Goal: Task Accomplishment & Management: Use online tool/utility

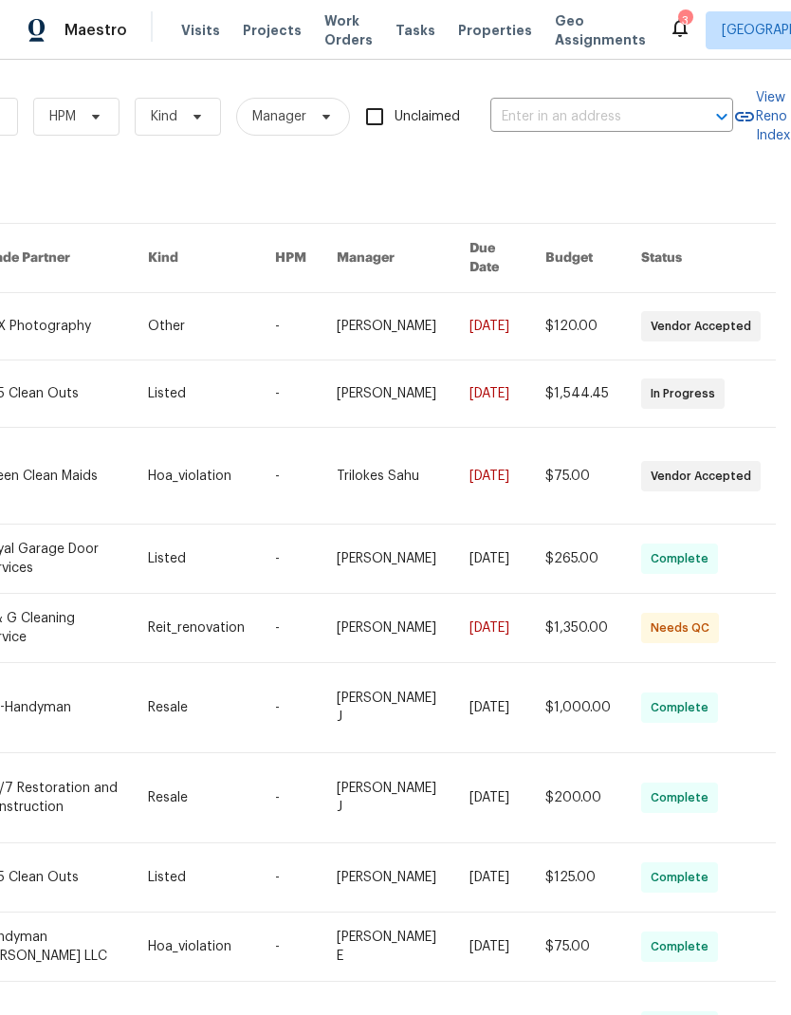
scroll to position [0, 312]
click at [343, 30] on span "Work Orders" at bounding box center [348, 30] width 48 height 38
click at [605, 119] on input "text" at bounding box center [585, 116] width 190 height 29
type input "416 se"
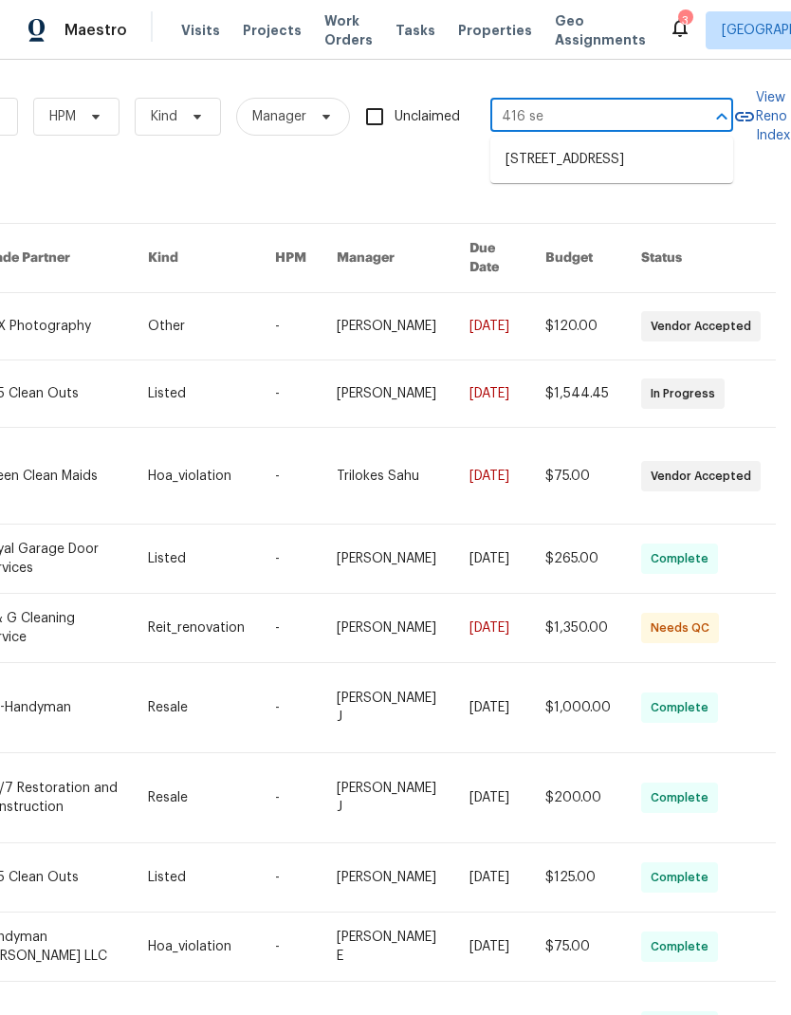
click at [645, 175] on li "[STREET_ADDRESS]" at bounding box center [611, 159] width 243 height 31
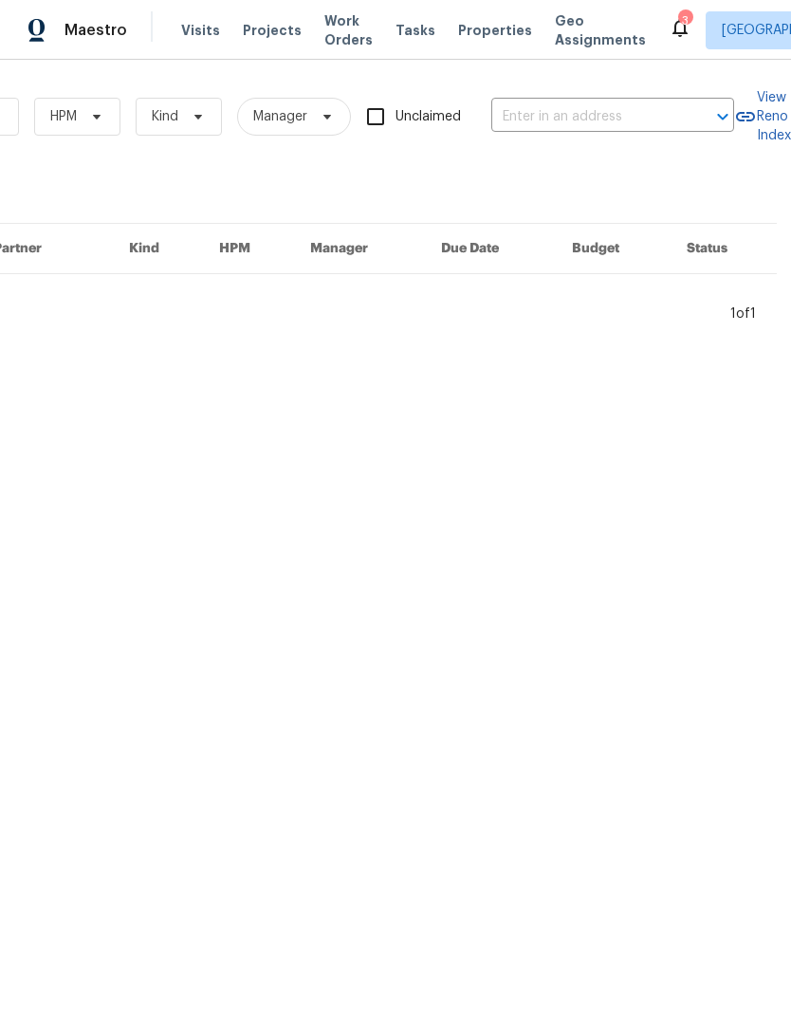
type input "[STREET_ADDRESS]"
click at [559, 107] on input "[STREET_ADDRESS]" at bounding box center [586, 116] width 190 height 29
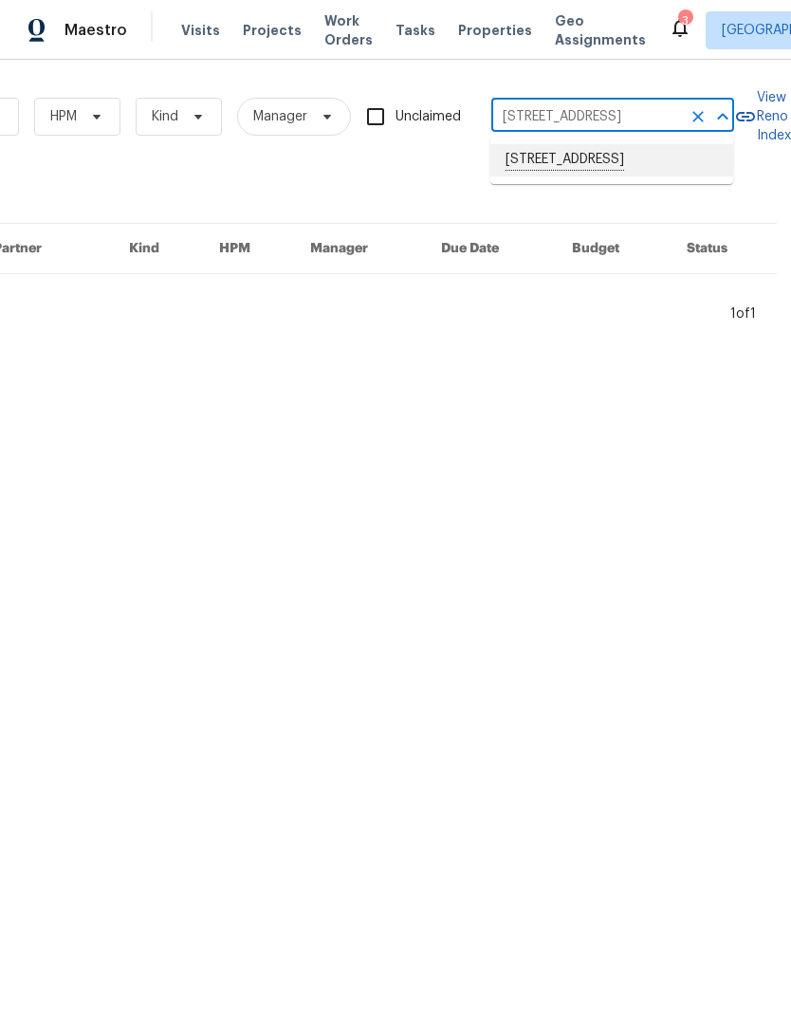
click at [581, 168] on li "[STREET_ADDRESS]" at bounding box center [611, 160] width 243 height 32
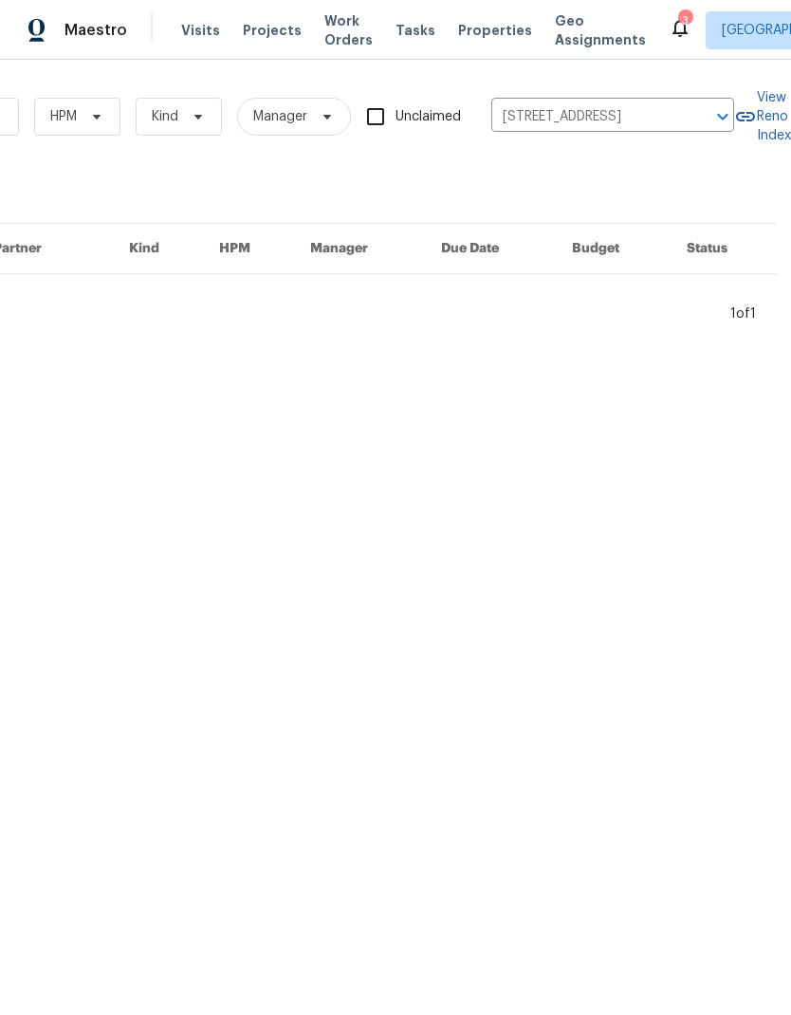
click at [593, 120] on input "[STREET_ADDRESS]" at bounding box center [586, 116] width 190 height 29
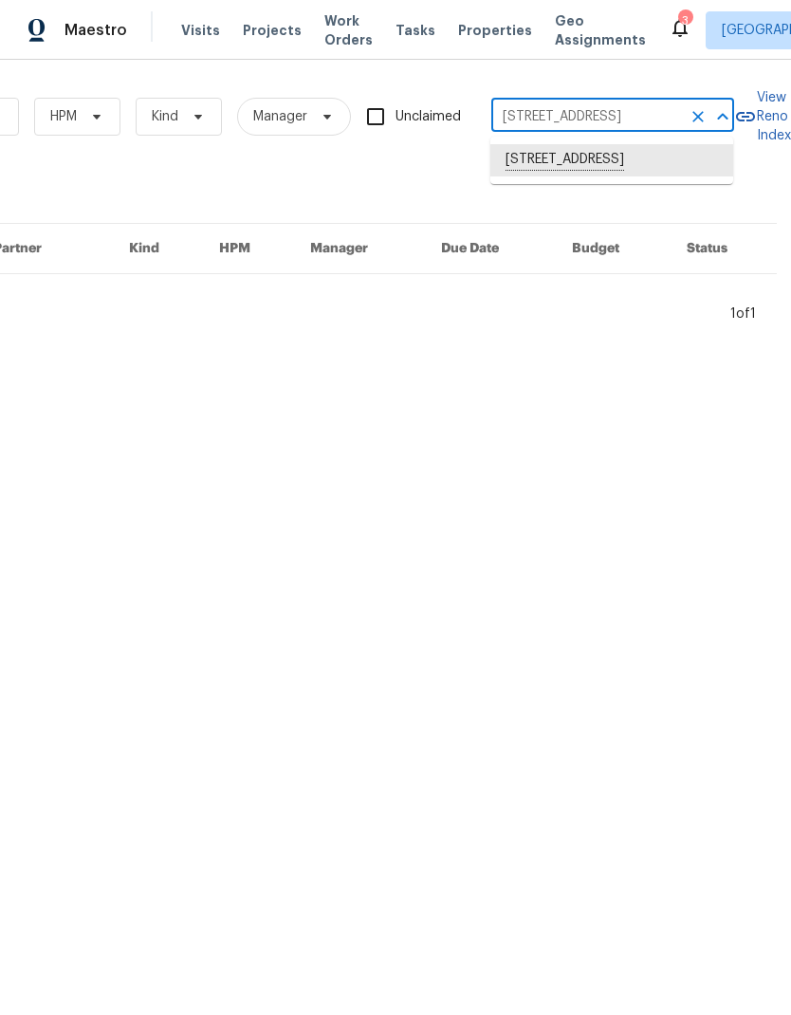
click at [571, 172] on li "[STREET_ADDRESS]" at bounding box center [611, 160] width 243 height 32
click at [582, 106] on input "[STREET_ADDRESS]" at bounding box center [586, 116] width 190 height 29
click at [276, 28] on span "Projects" at bounding box center [272, 30] width 59 height 19
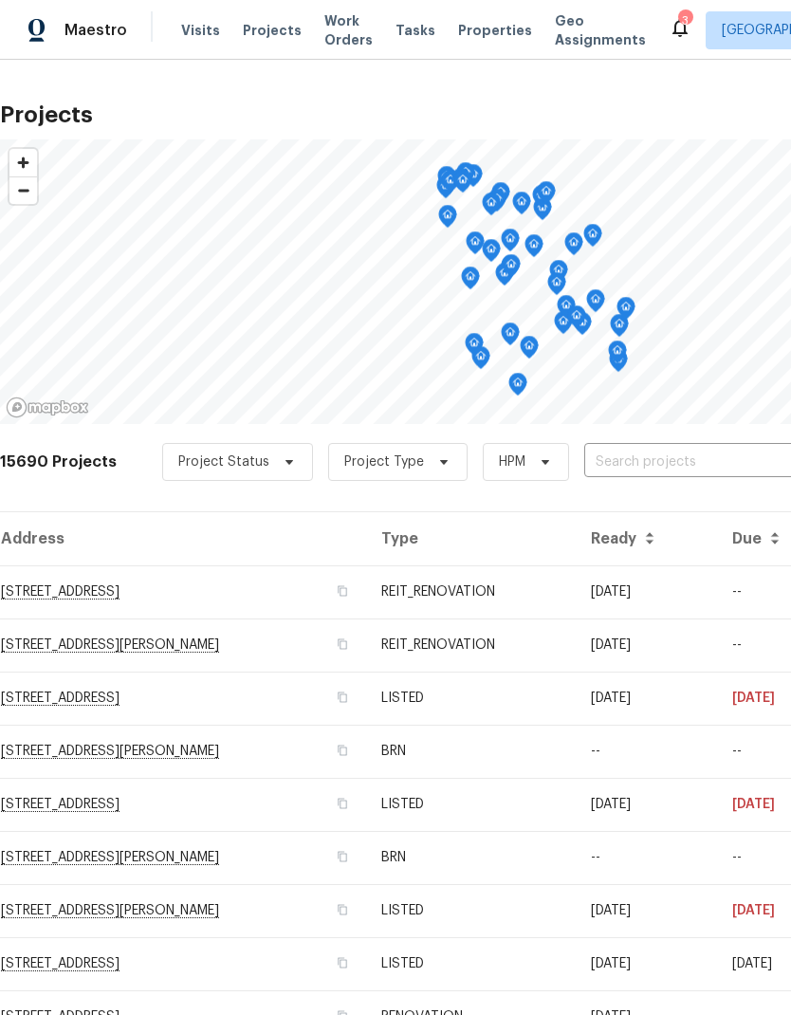
click at [629, 456] on input "text" at bounding box center [692, 462] width 217 height 29
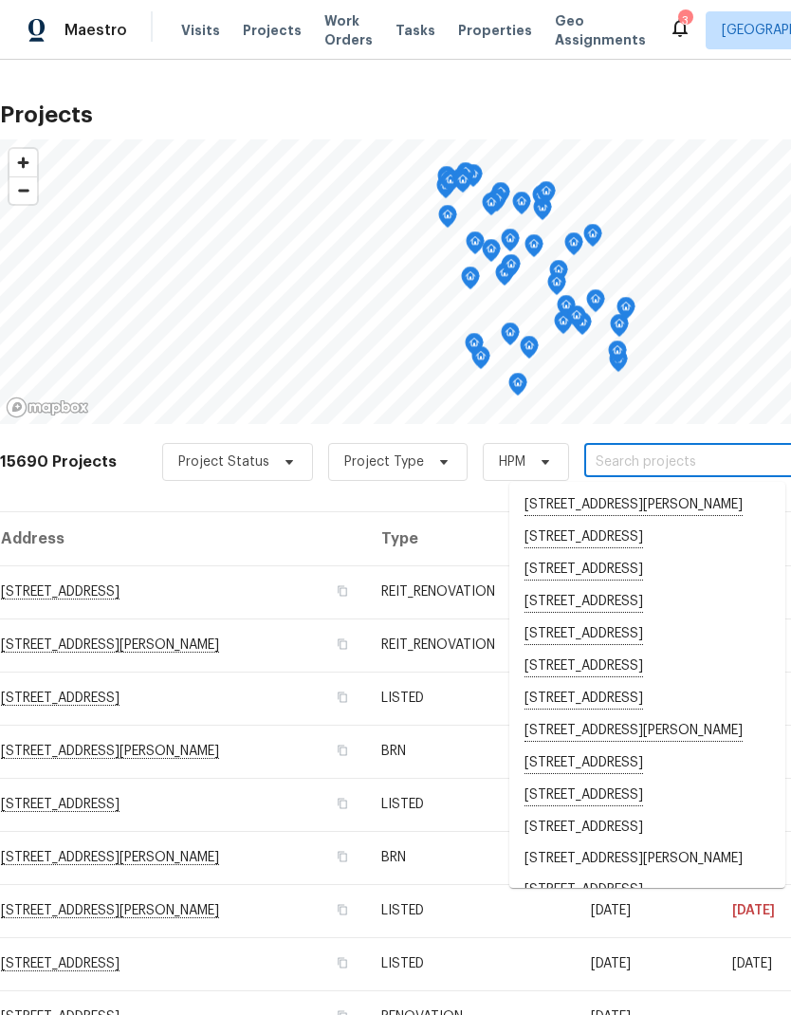
click at [611, 466] on input "text" at bounding box center [692, 462] width 217 height 29
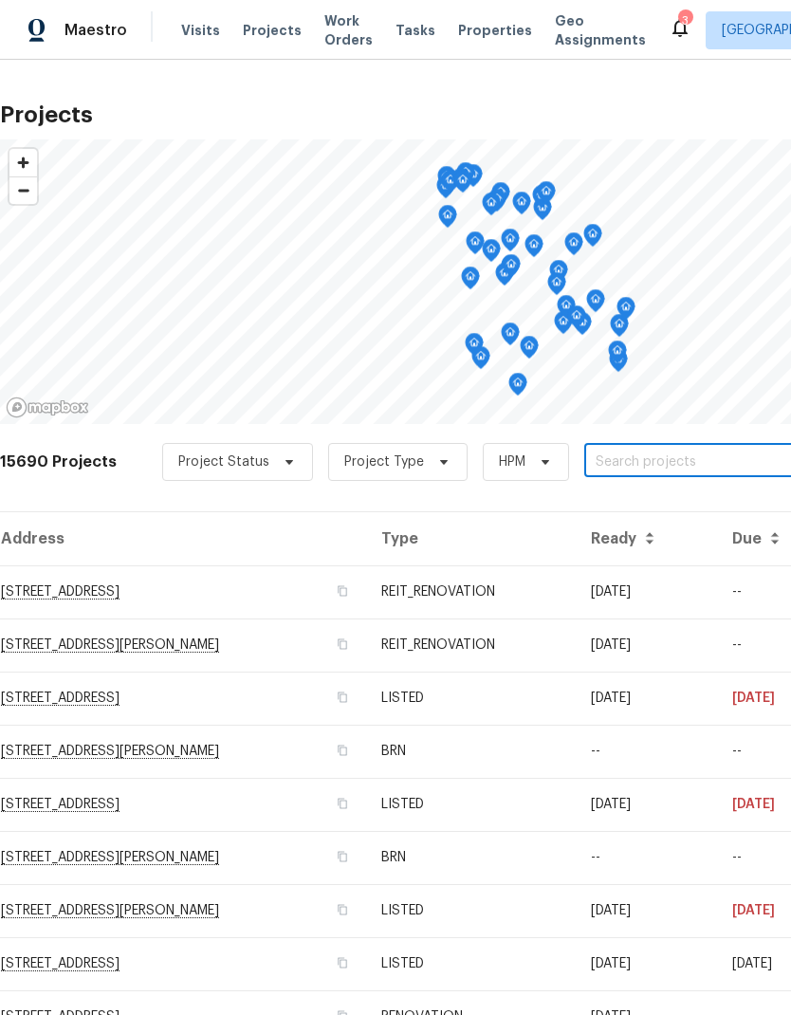
paste input "[STREET_ADDRESS]"
type input "[STREET_ADDRESS]"
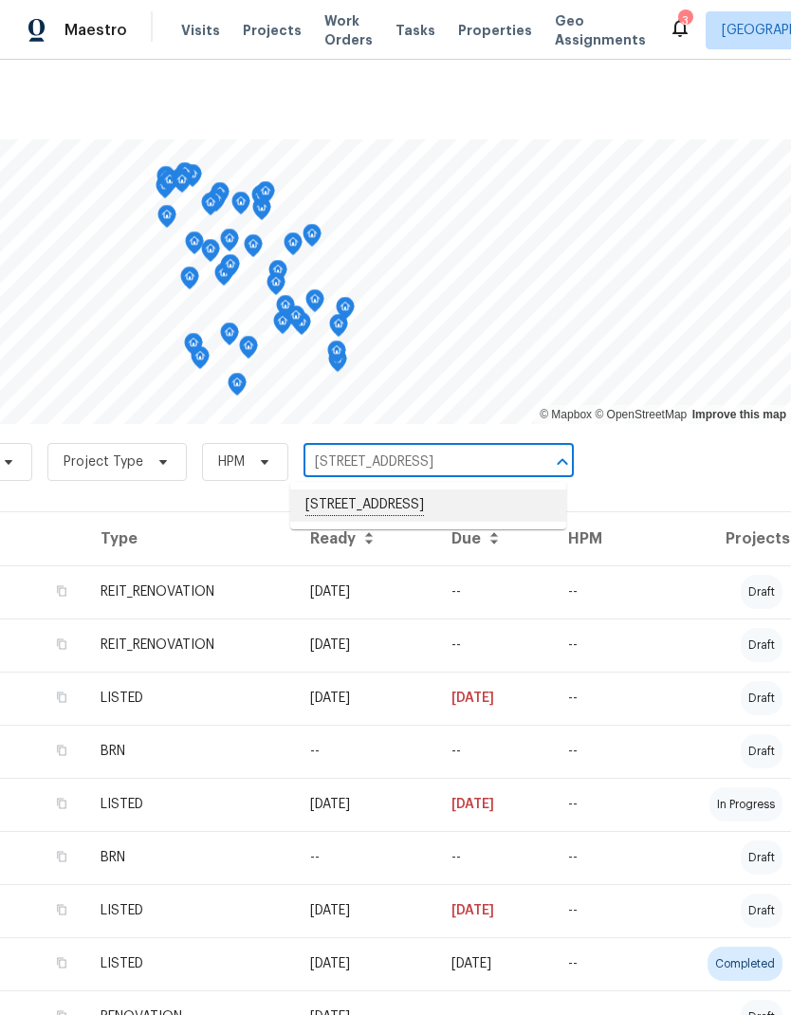
click at [494, 509] on li "[STREET_ADDRESS]" at bounding box center [428, 505] width 276 height 32
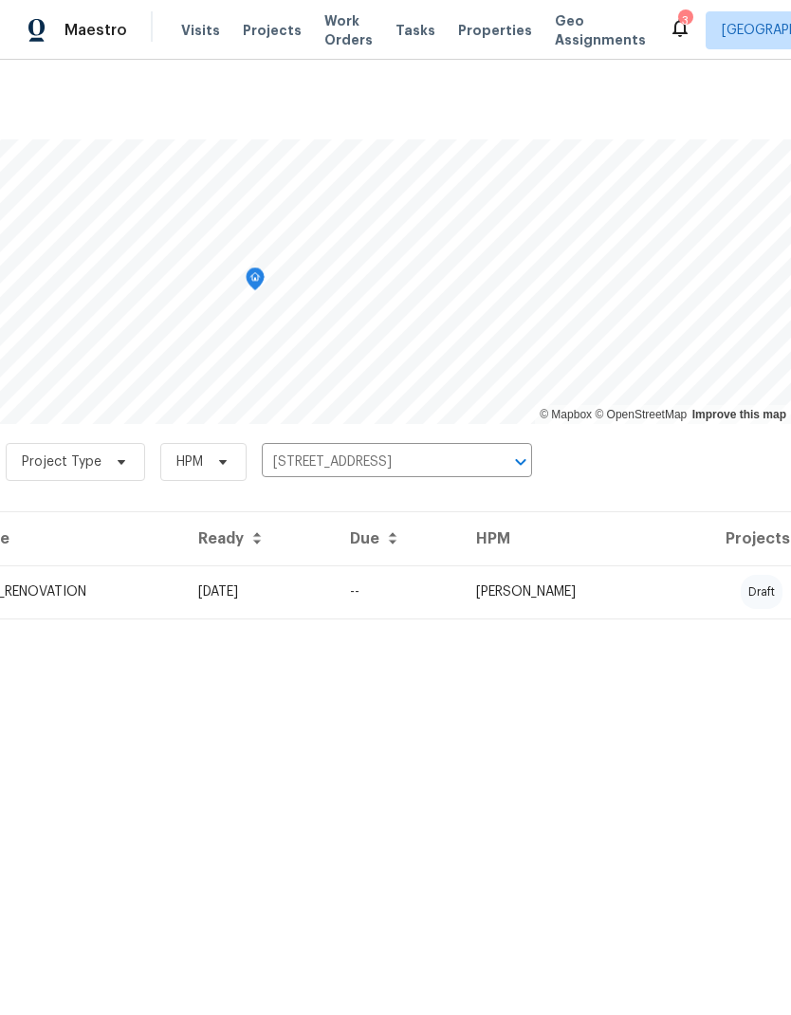
click at [183, 586] on td "REIT_RENOVATION" at bounding box center [70, 591] width 226 height 53
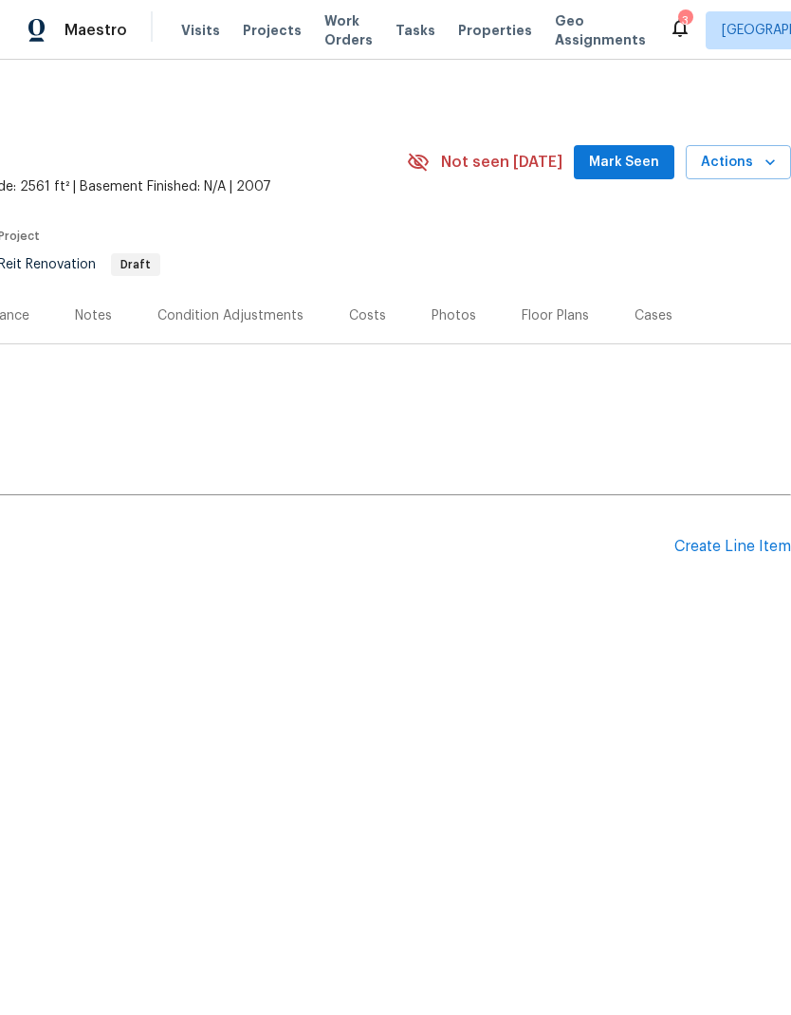
scroll to position [0, 281]
click at [625, 175] on span "Mark Seen" at bounding box center [624, 163] width 70 height 24
click at [712, 553] on div "Create Line Item" at bounding box center [732, 547] width 117 height 18
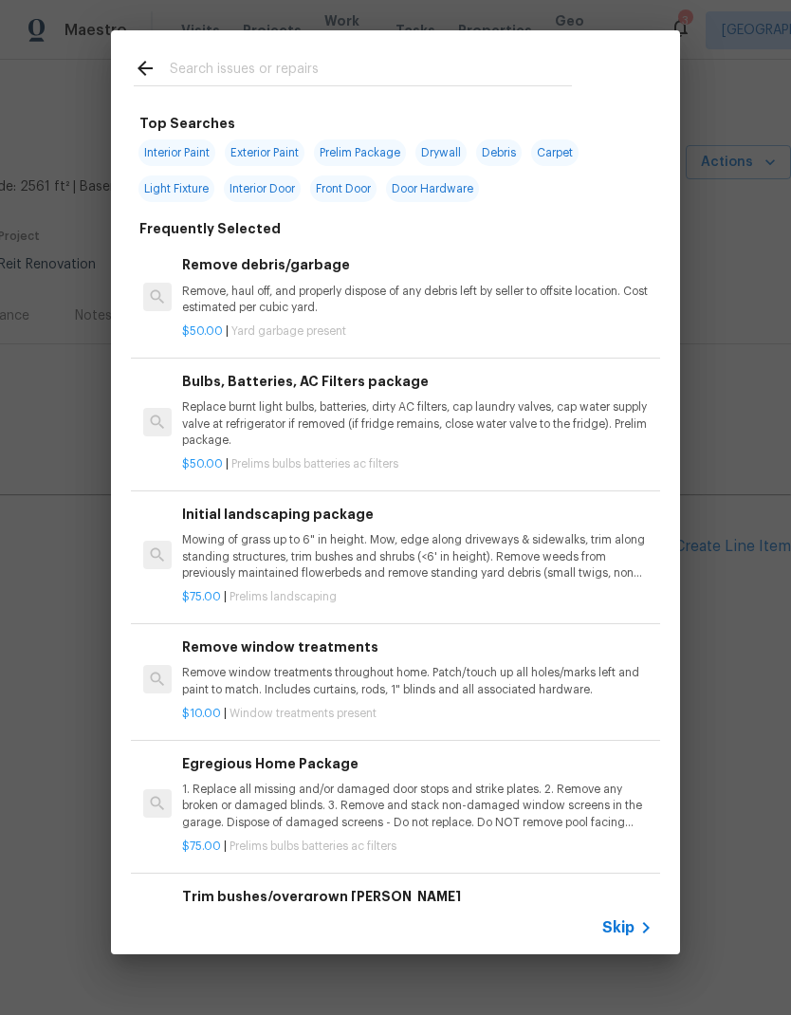
click at [323, 69] on input "text" at bounding box center [371, 71] width 402 height 28
click at [190, 160] on span "Interior Paint" at bounding box center [176, 152] width 77 height 27
type input "Interior Paint"
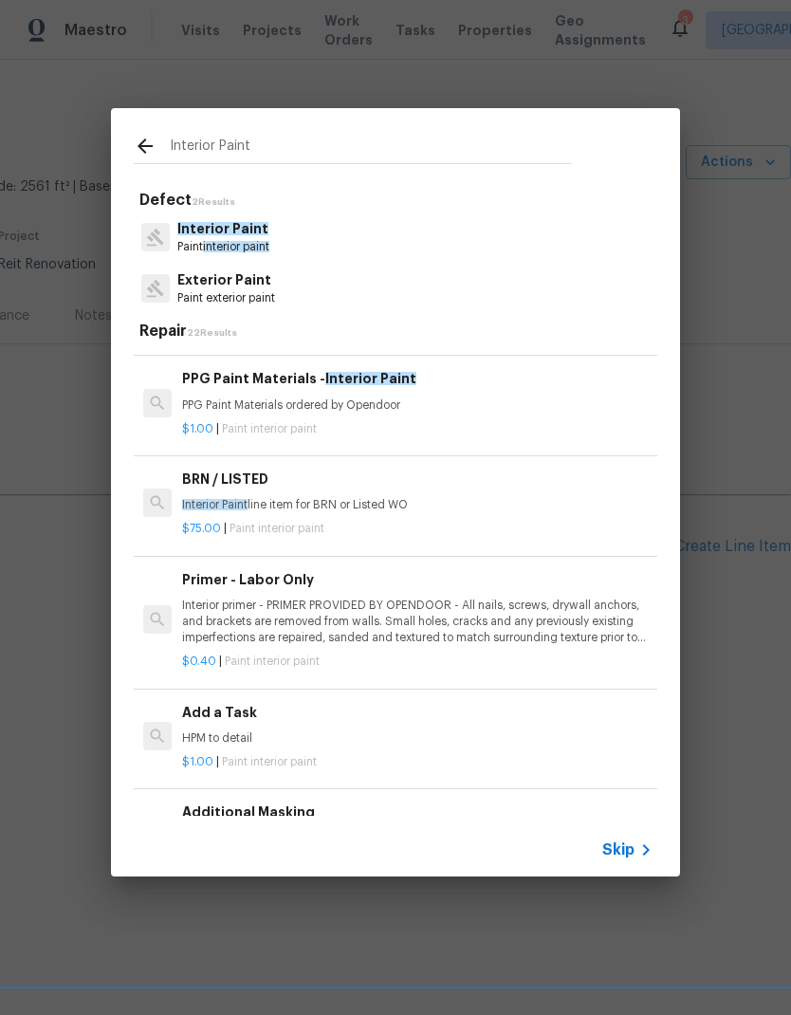
scroll to position [256, 0]
click at [474, 619] on p "Interior primer - PRIMER PROVIDED BY OPENDOOR - All nails, screws, drywall anch…" at bounding box center [417, 620] width 470 height 48
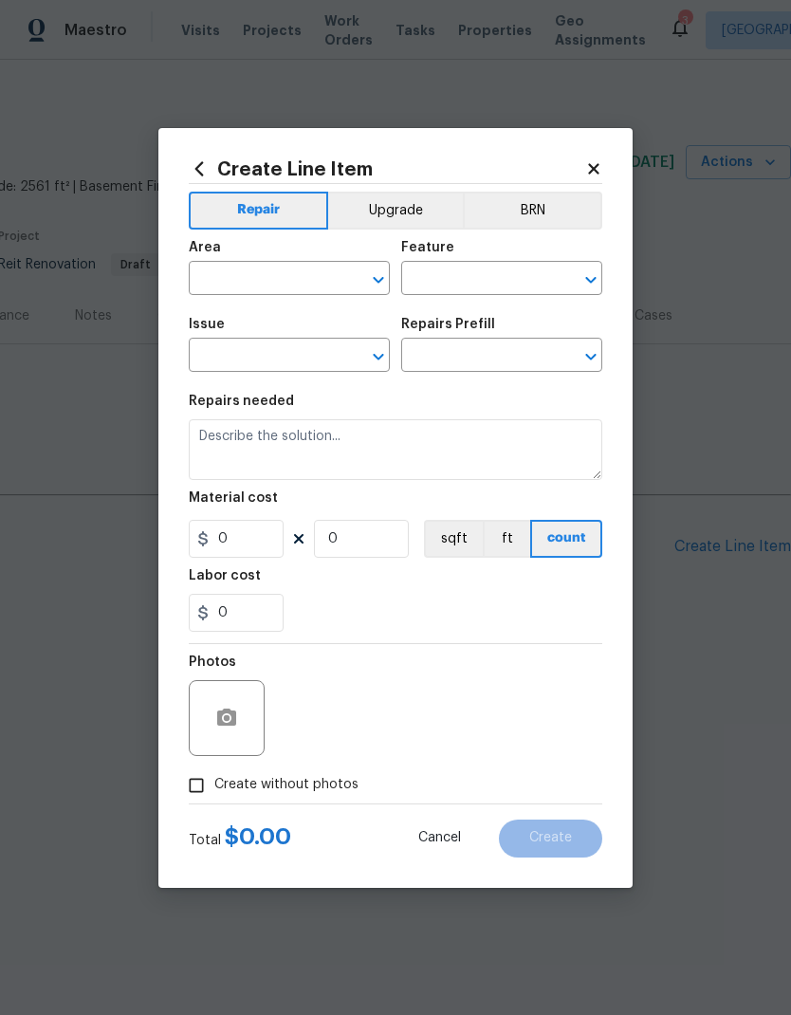
type input "Overall Paint"
type input "Interior Paint"
type input "Primer - Labor Only $0.40"
type textarea "Interior primer - PRIMER PROVIDED BY OPENDOOR - All nails, screws, drywall anch…"
type input "0.4"
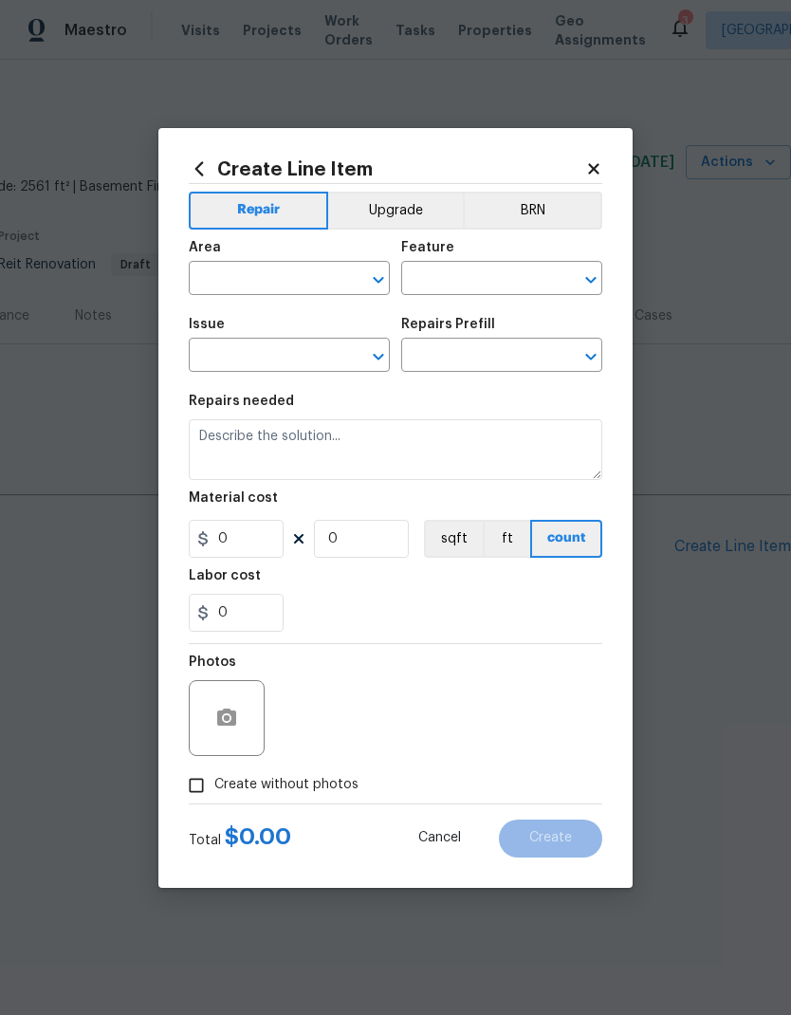
type input "1"
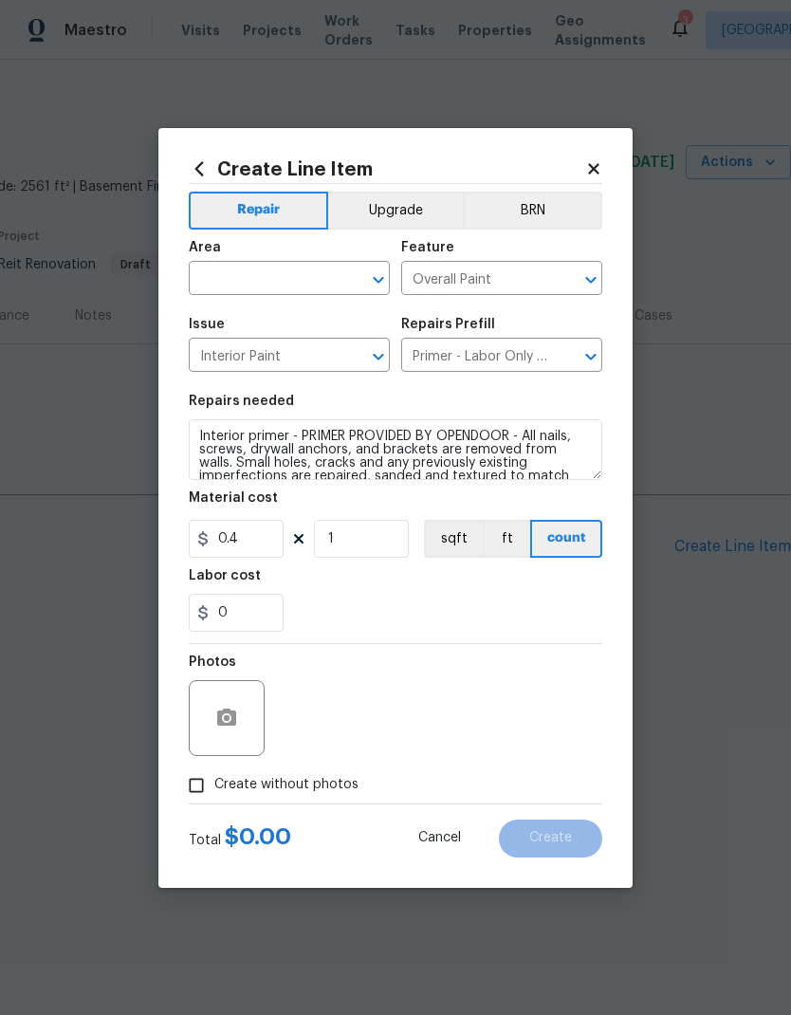
click at [474, 618] on section "Repairs needed Interior primer - PRIMER PROVIDED BY OPENDOOR - All nails, screw…" at bounding box center [396, 513] width 414 height 260
click at [316, 285] on input "text" at bounding box center [263, 280] width 148 height 29
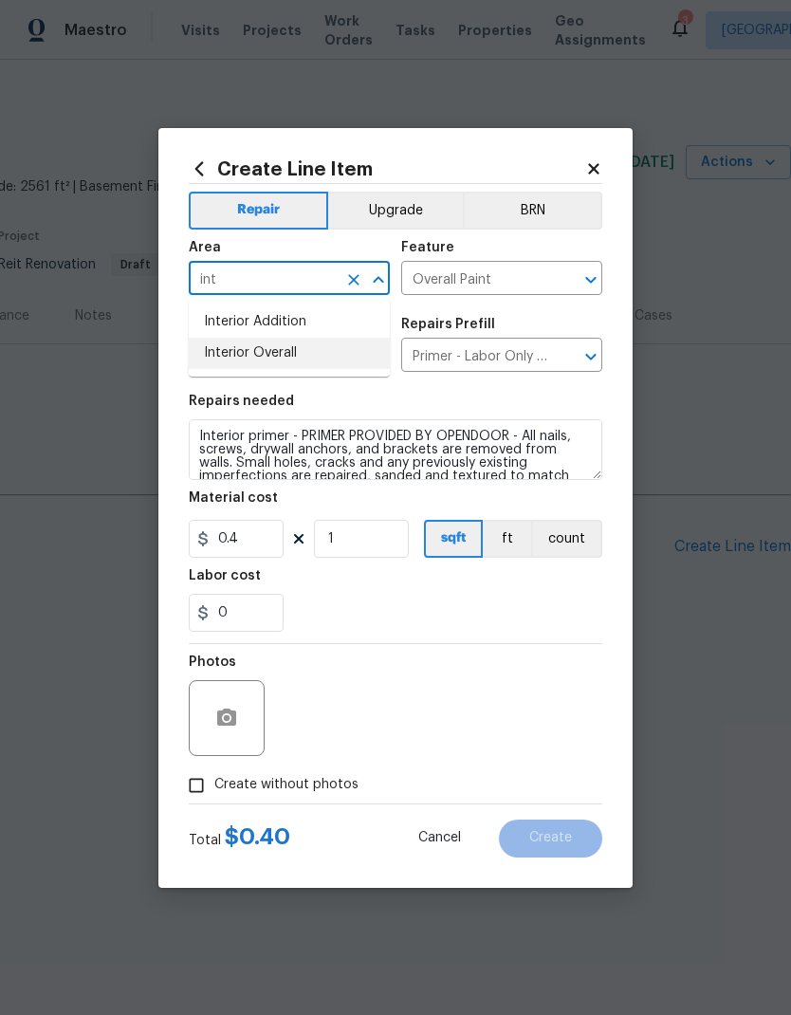
click at [292, 354] on li "Interior Overall" at bounding box center [289, 353] width 201 height 31
type input "Interior Overall"
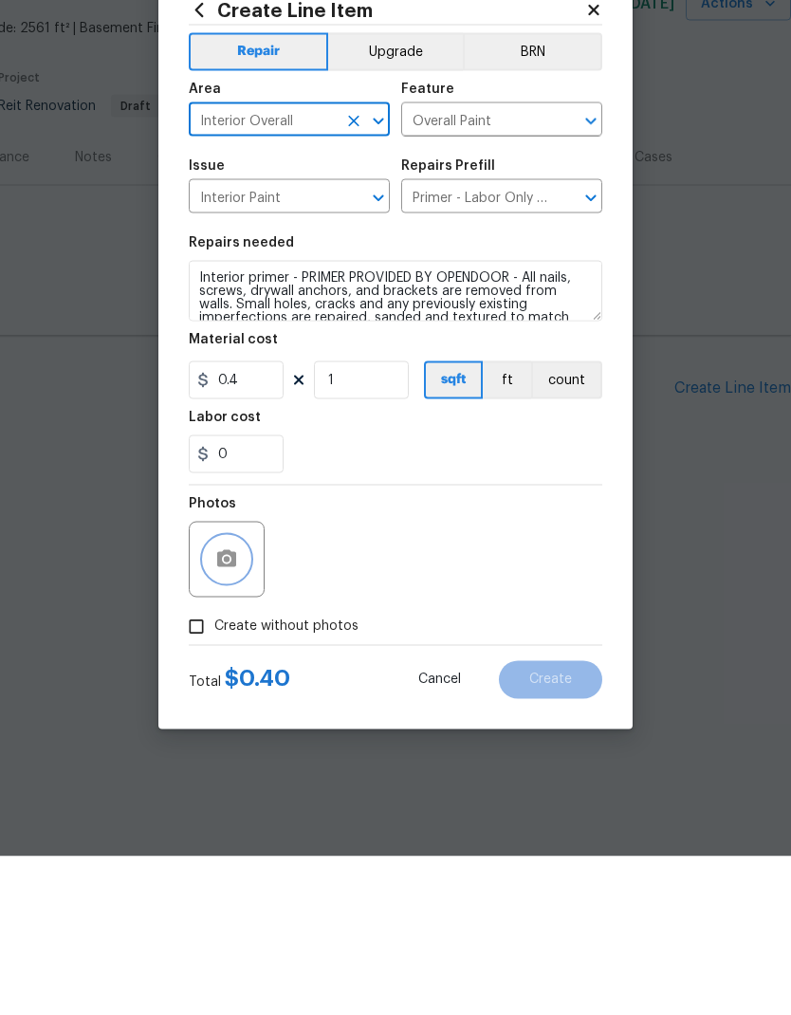
click at [232, 707] on icon "button" at bounding box center [226, 718] width 23 height 23
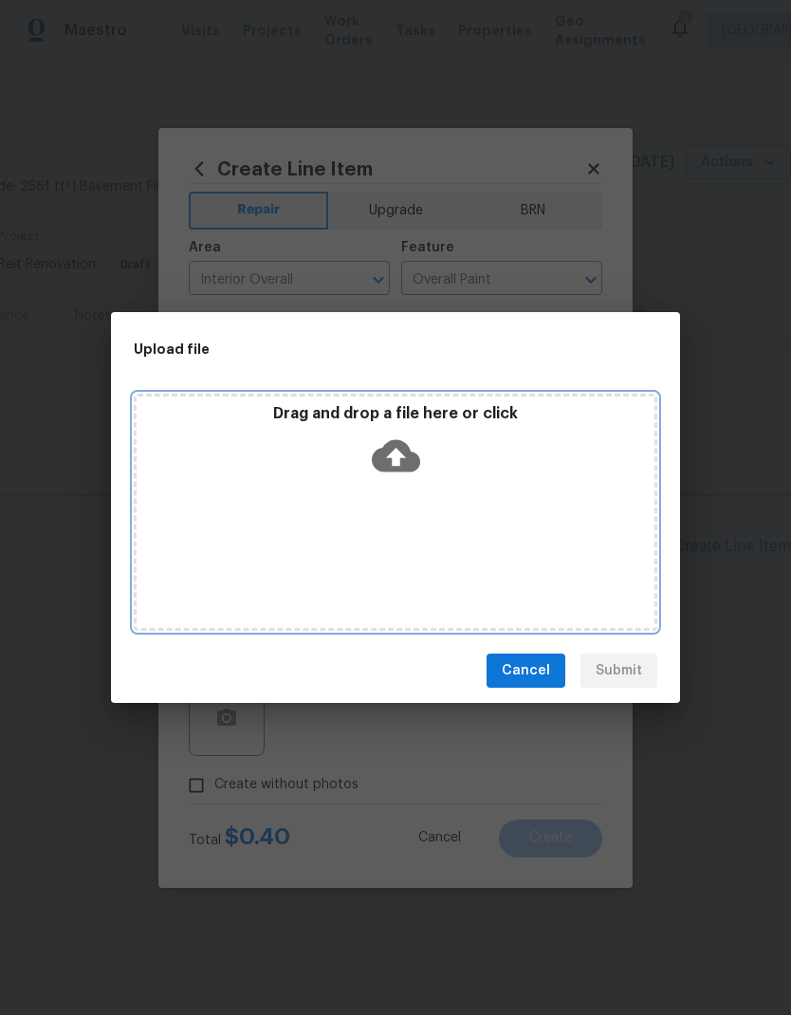
click at [394, 451] on icon at bounding box center [396, 456] width 48 height 48
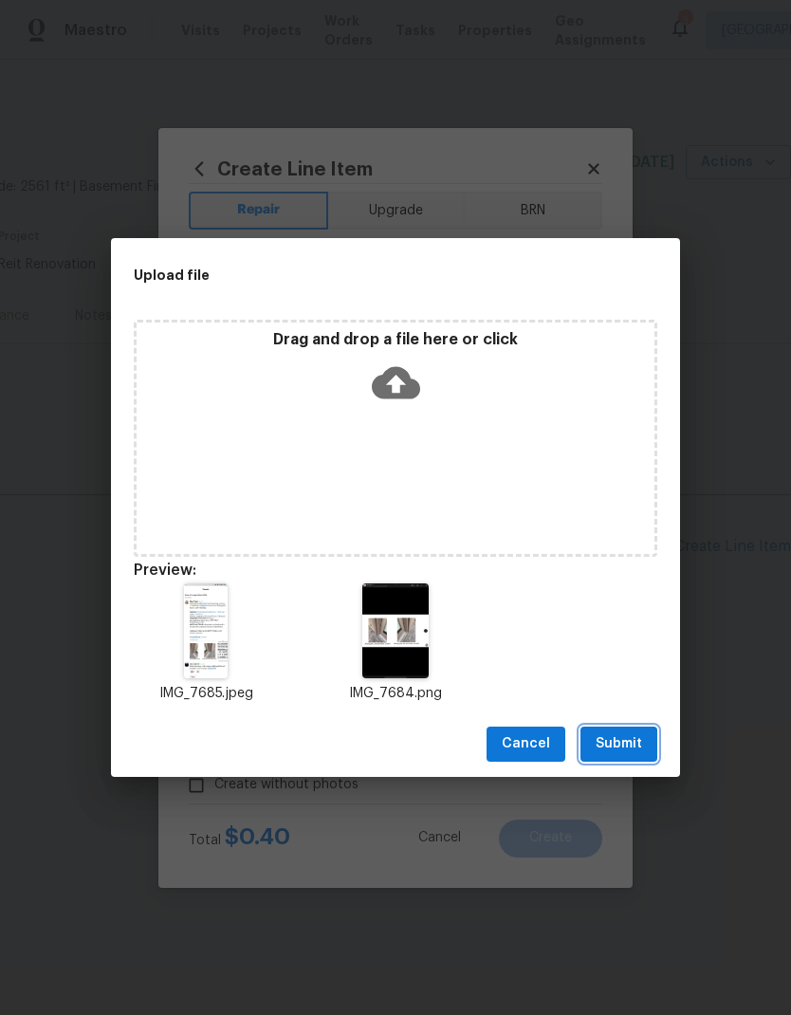
click at [634, 736] on span "Submit" at bounding box center [619, 744] width 46 height 24
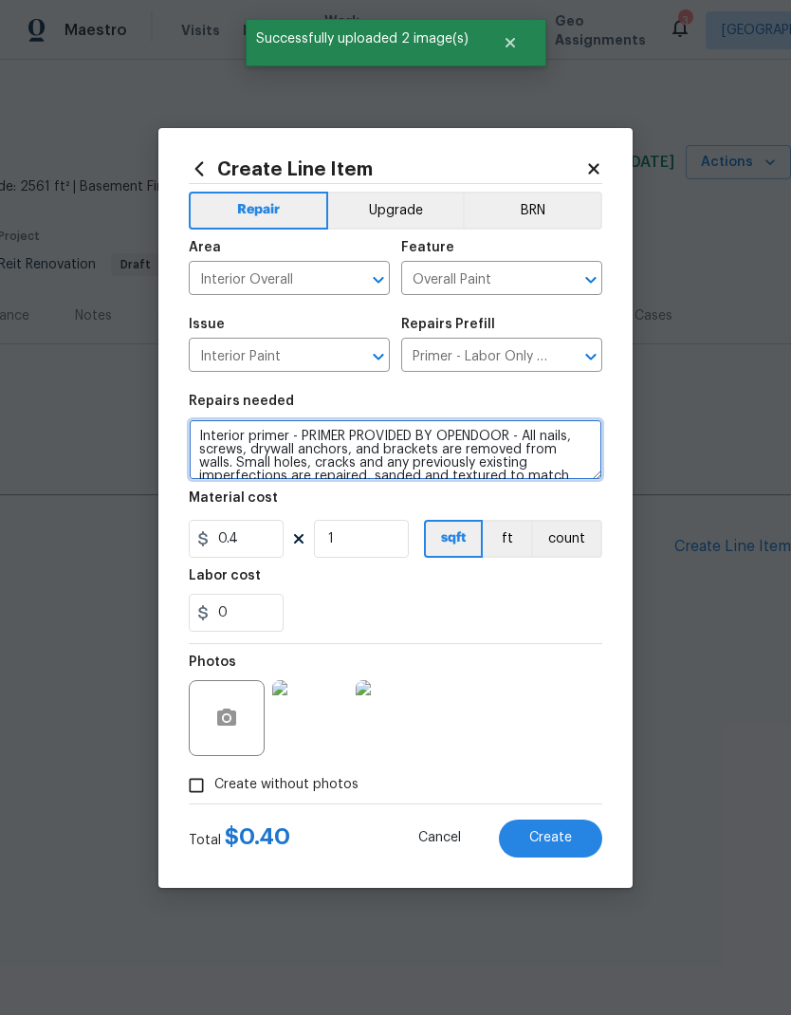
click at [192, 442] on textarea "Interior primer - PRIMER PROVIDED BY OPENDOOR - All nails, screws, drywall anch…" at bounding box center [396, 449] width 414 height 61
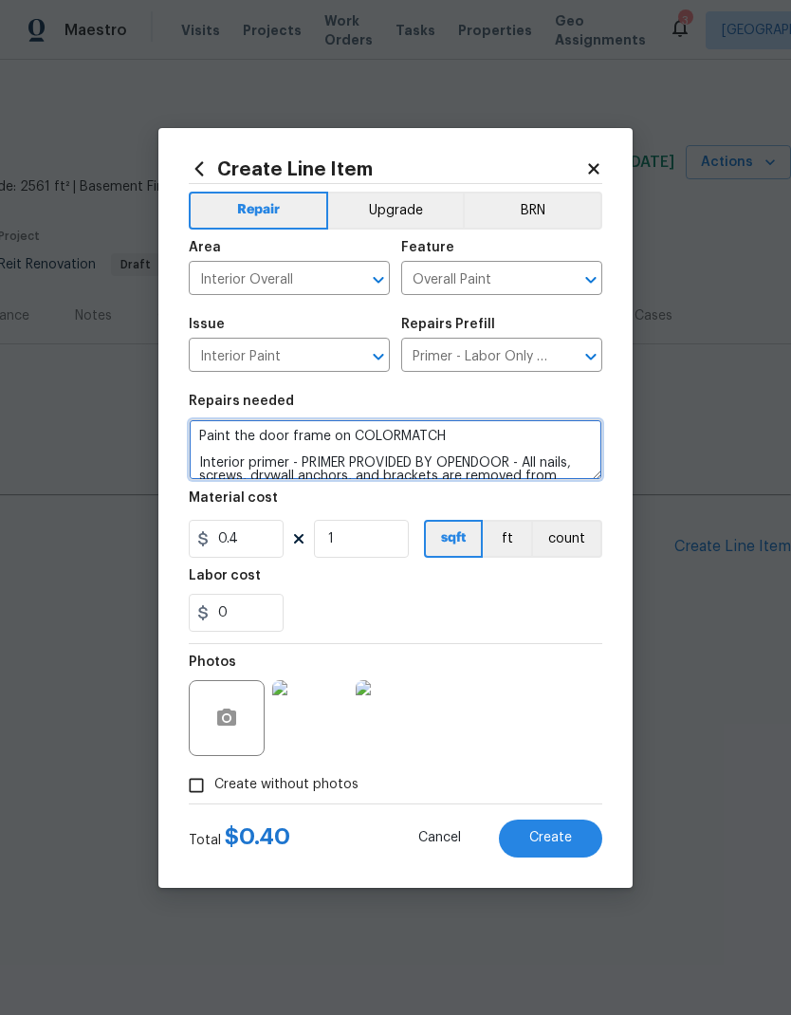
type textarea "Paint the door frame on COLORMATCH Interior primer - PRIMER PROVIDED BY OPENDOO…"
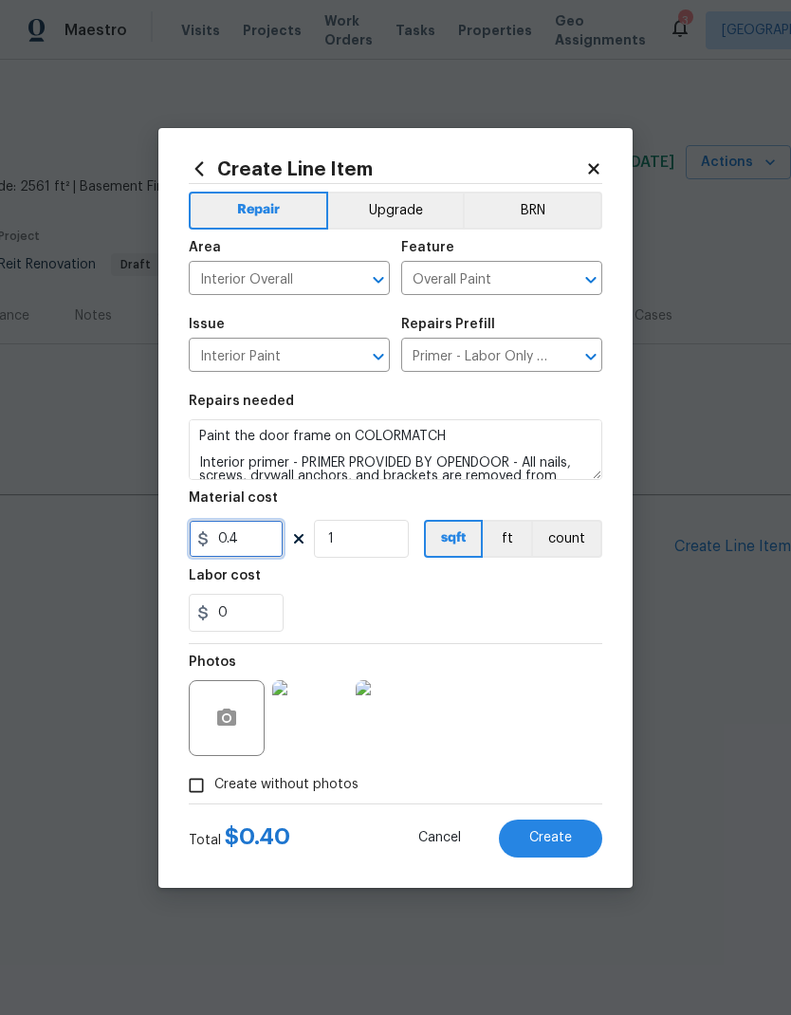
click at [229, 539] on input "0.4" at bounding box center [236, 539] width 95 height 38
click at [228, 538] on input "0.4" at bounding box center [236, 539] width 95 height 38
type input "290"
click at [529, 594] on div "Labor cost" at bounding box center [396, 581] width 414 height 25
click at [564, 841] on span "Create" at bounding box center [550, 838] width 43 height 14
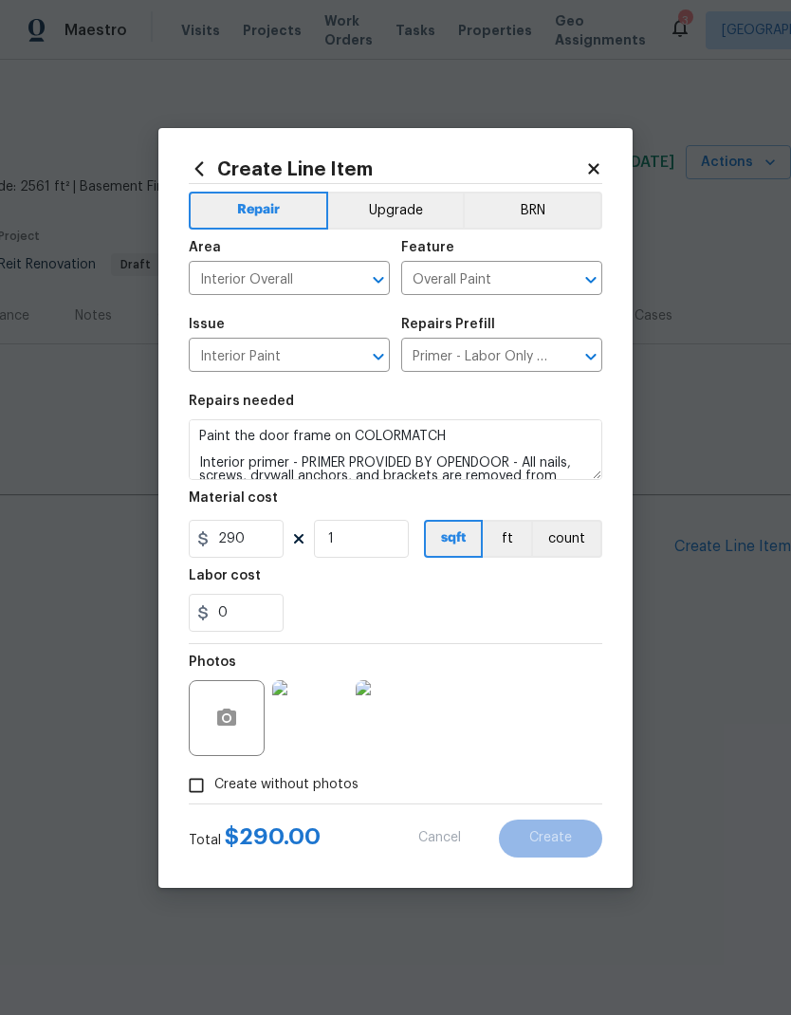
type input "0"
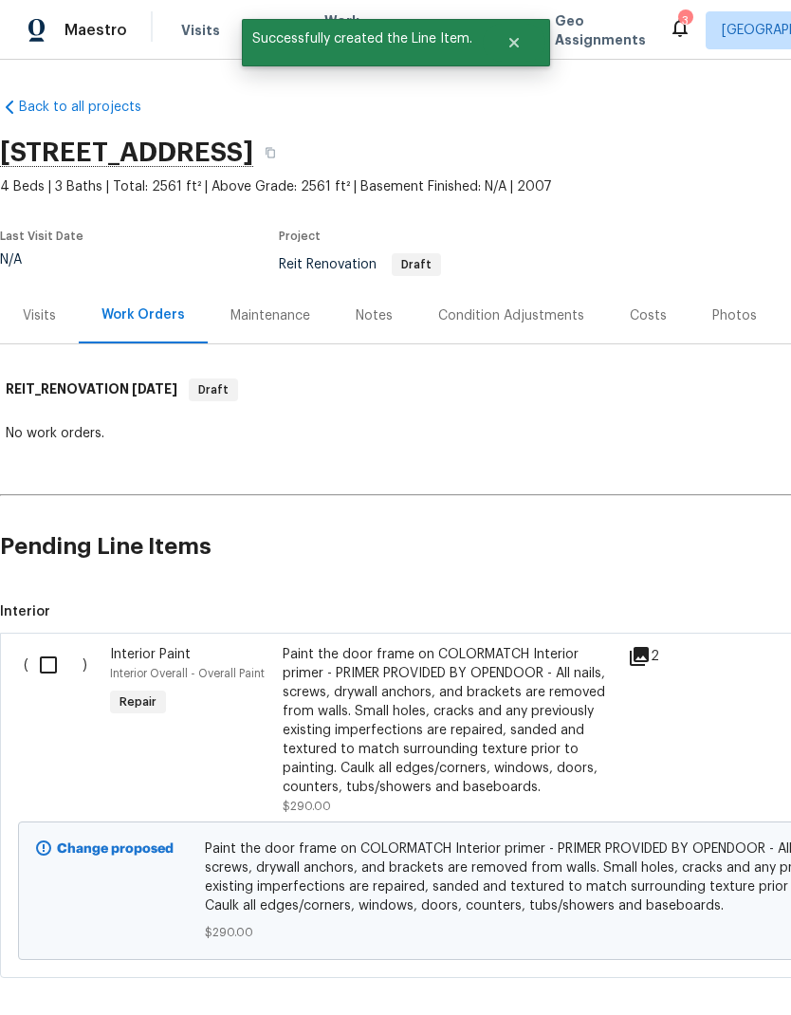
scroll to position [0, 0]
click at [46, 671] on input "checkbox" at bounding box center [55, 665] width 54 height 40
checkbox input "true"
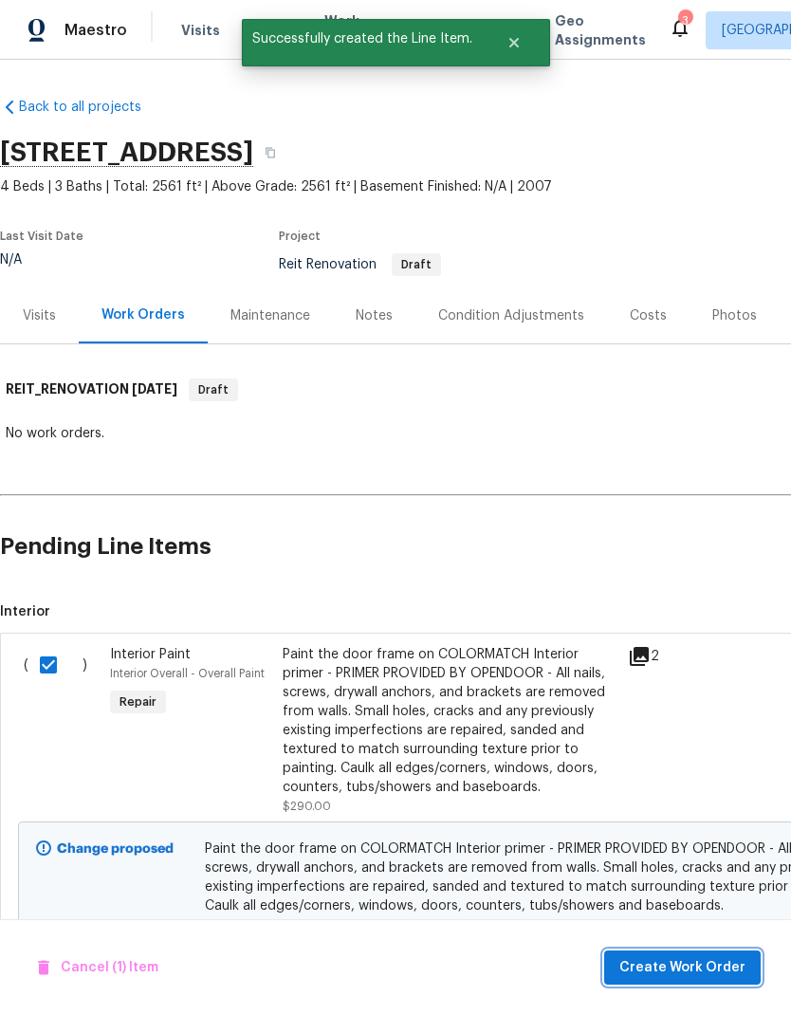
click at [684, 973] on span "Create Work Order" at bounding box center [682, 968] width 126 height 24
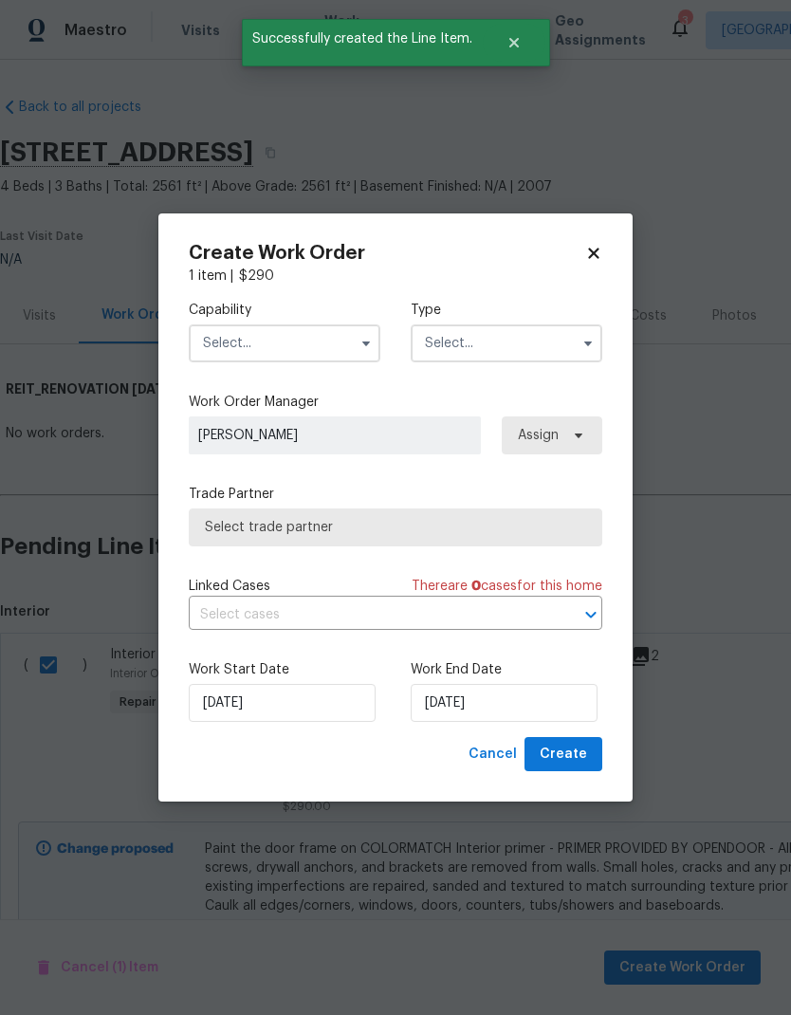
click at [292, 358] on input "text" at bounding box center [285, 343] width 192 height 38
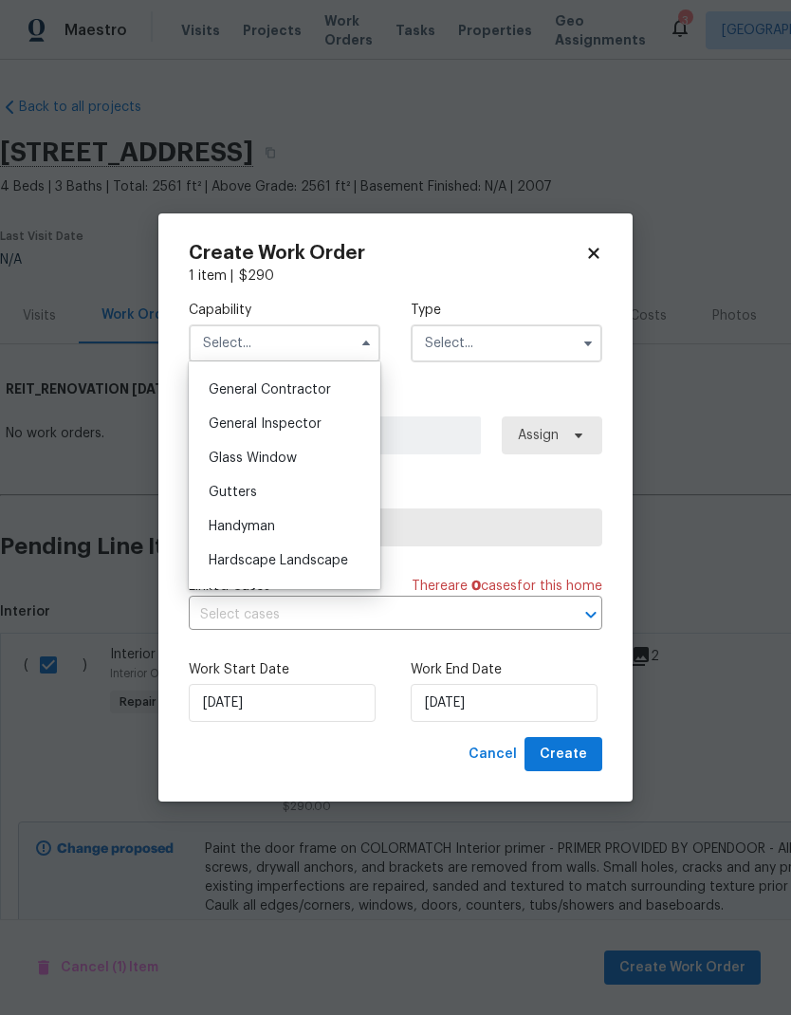
scroll to position [957, 0]
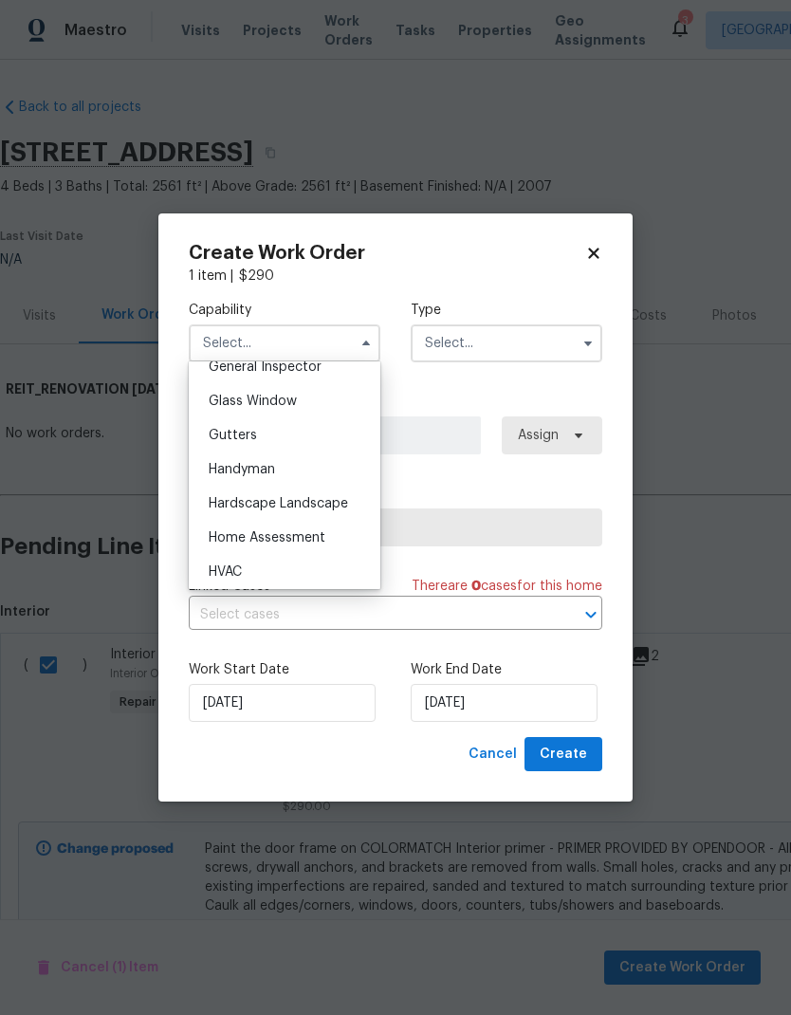
click at [308, 461] on div "Handyman" at bounding box center [284, 469] width 182 height 34
type input "Handyman"
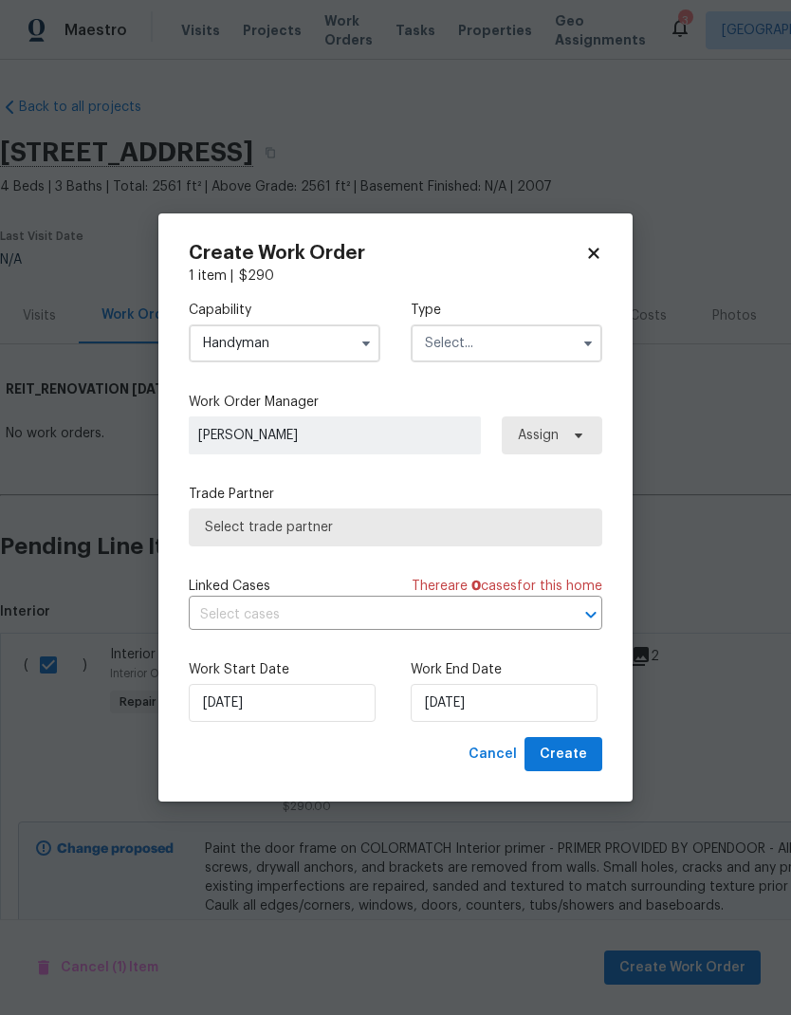
click at [471, 338] on input "text" at bounding box center [507, 343] width 192 height 38
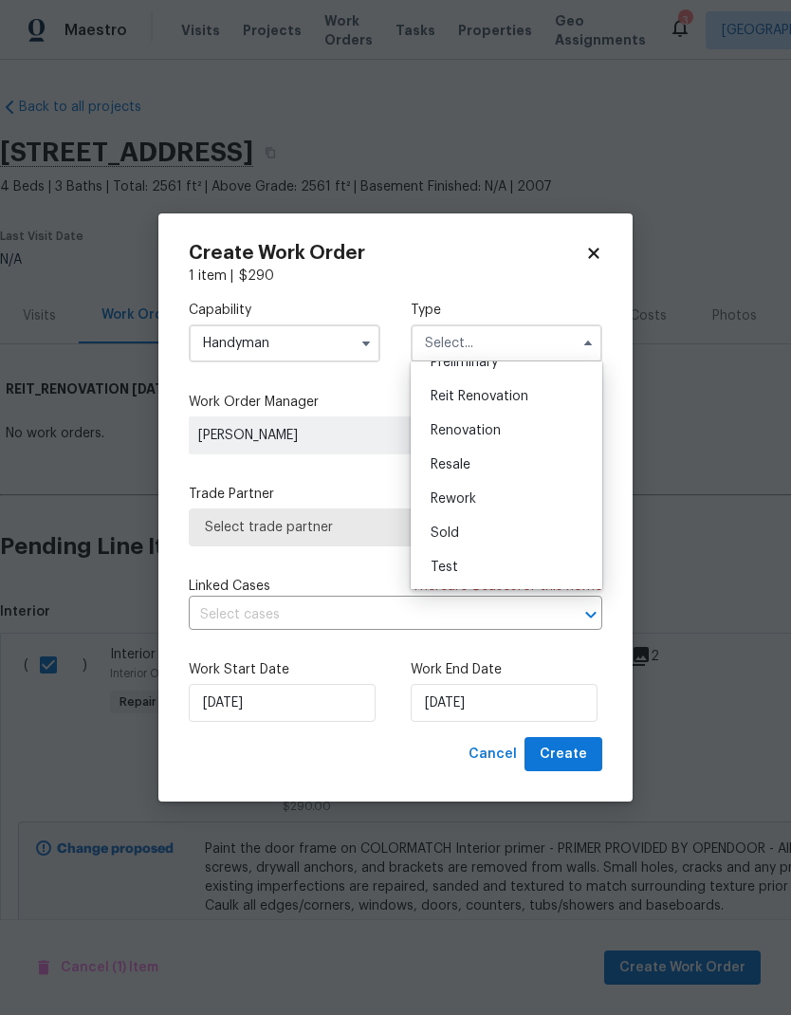
scroll to position [431, 0]
click at [502, 432] on div "Renovation" at bounding box center [506, 431] width 182 height 34
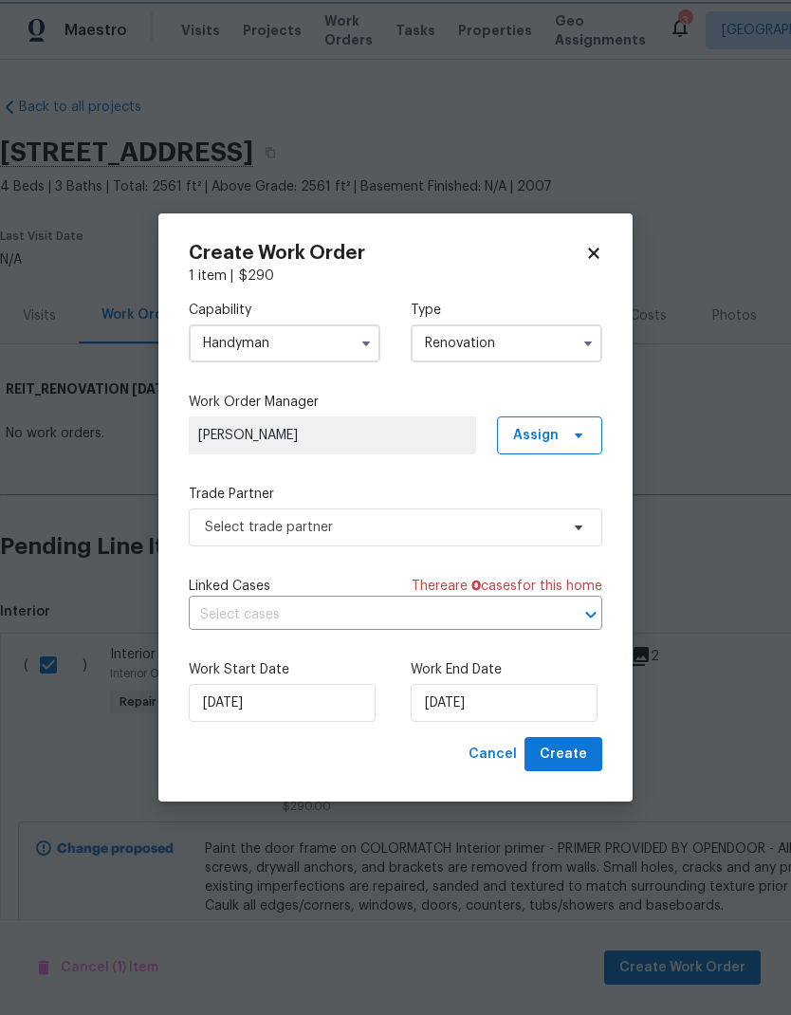
scroll to position [0, 0]
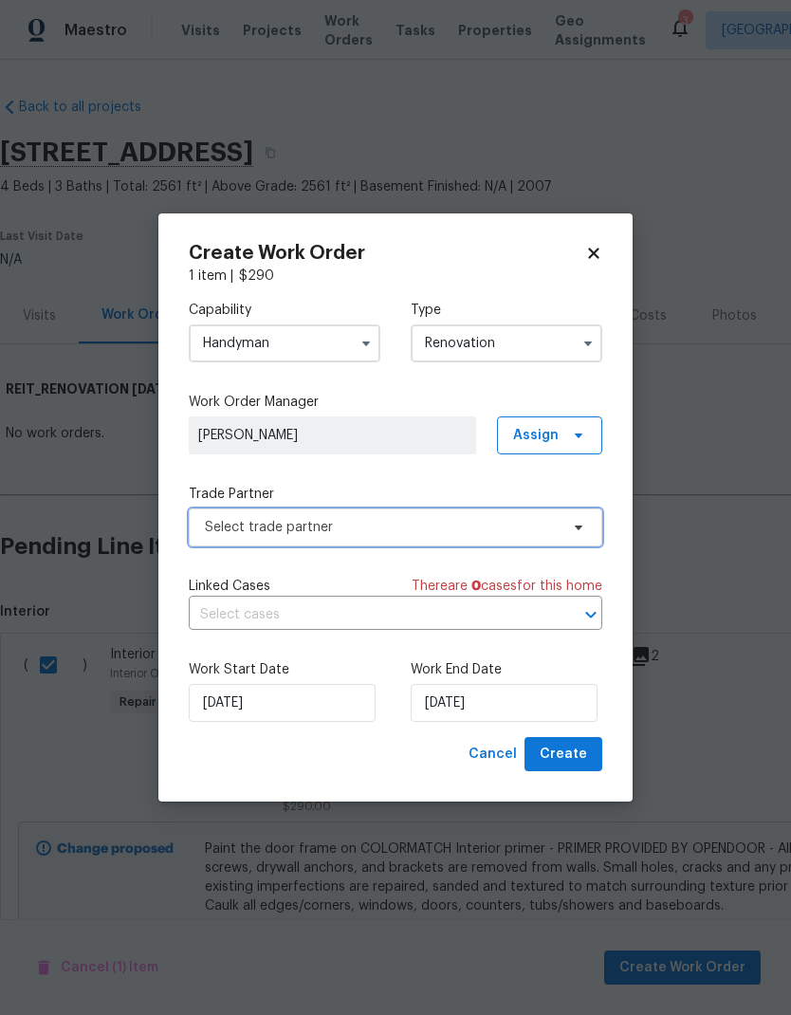
click at [365, 514] on span "Select trade partner" at bounding box center [396, 527] width 414 height 38
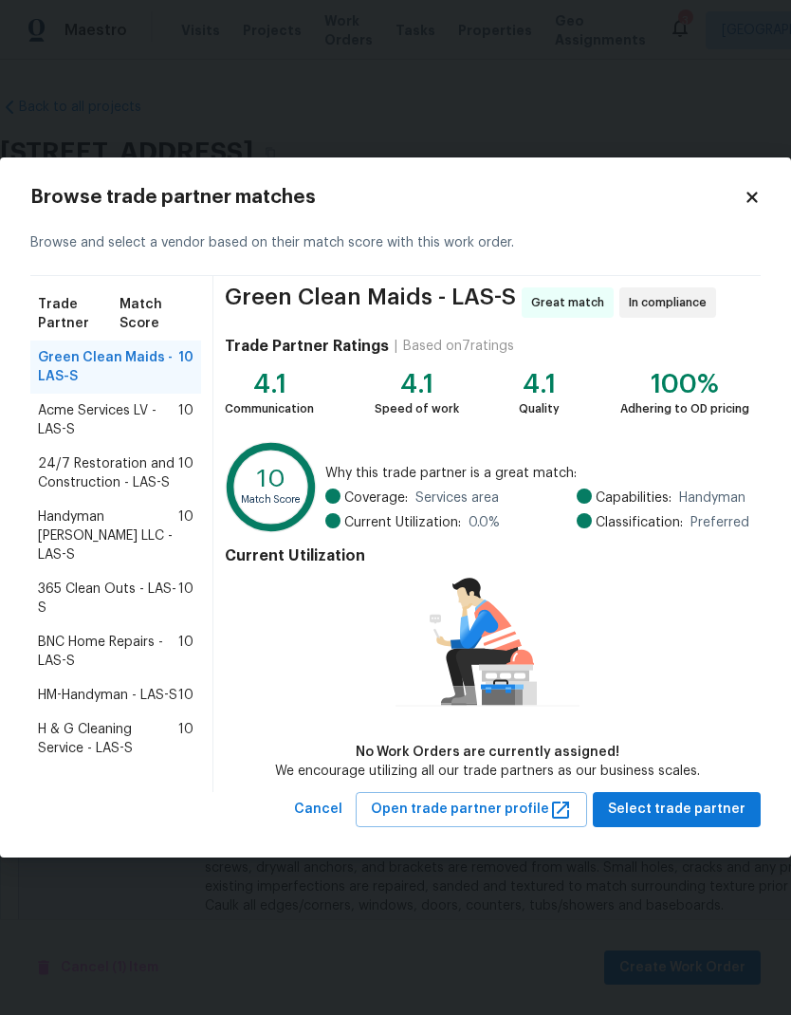
click at [74, 723] on span "H & G Cleaning Service - LAS-S" at bounding box center [108, 739] width 140 height 38
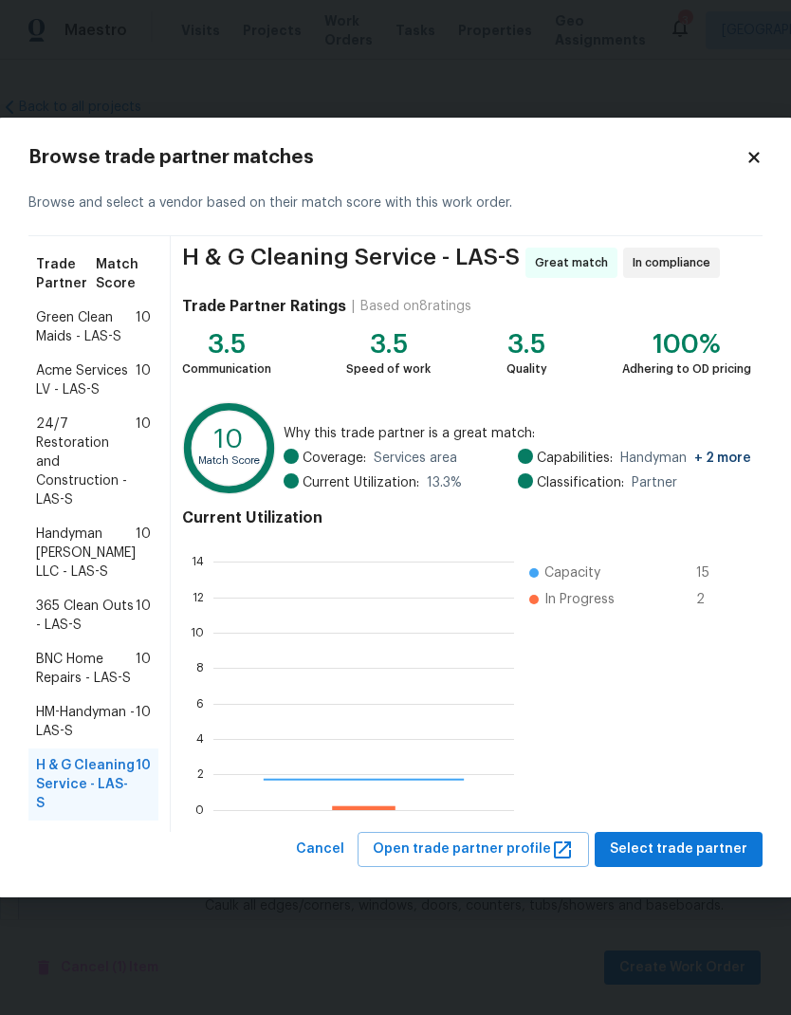
scroll to position [266, 301]
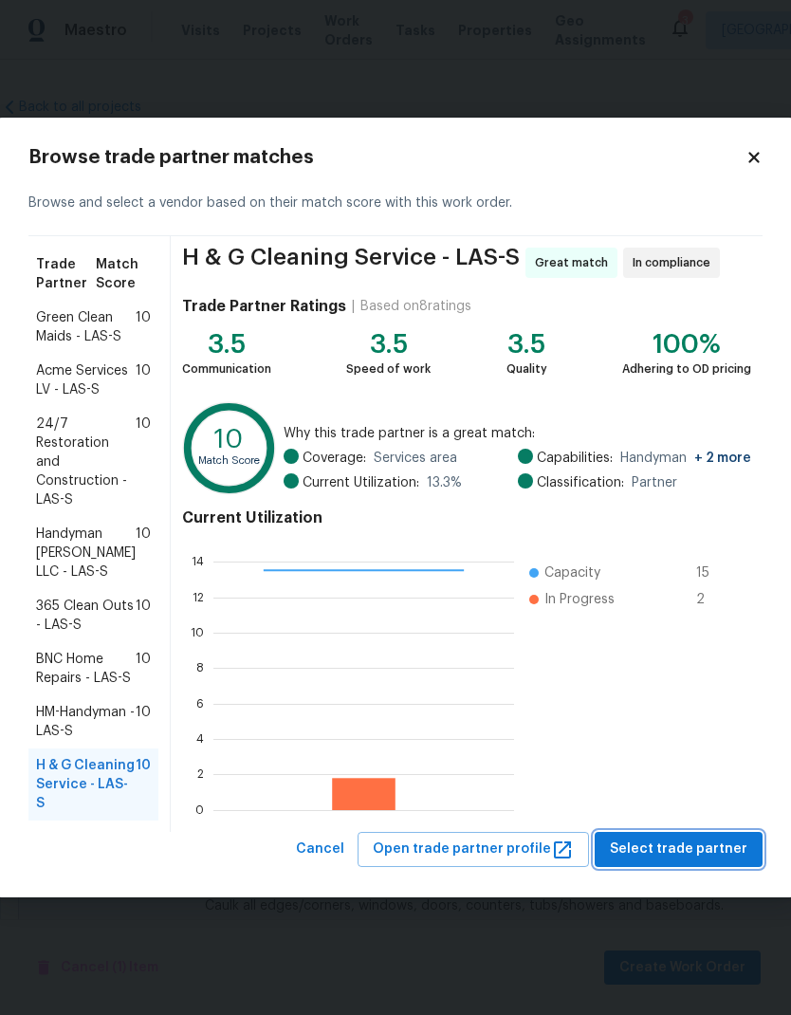
click at [720, 852] on span "Select trade partner" at bounding box center [679, 849] width 138 height 24
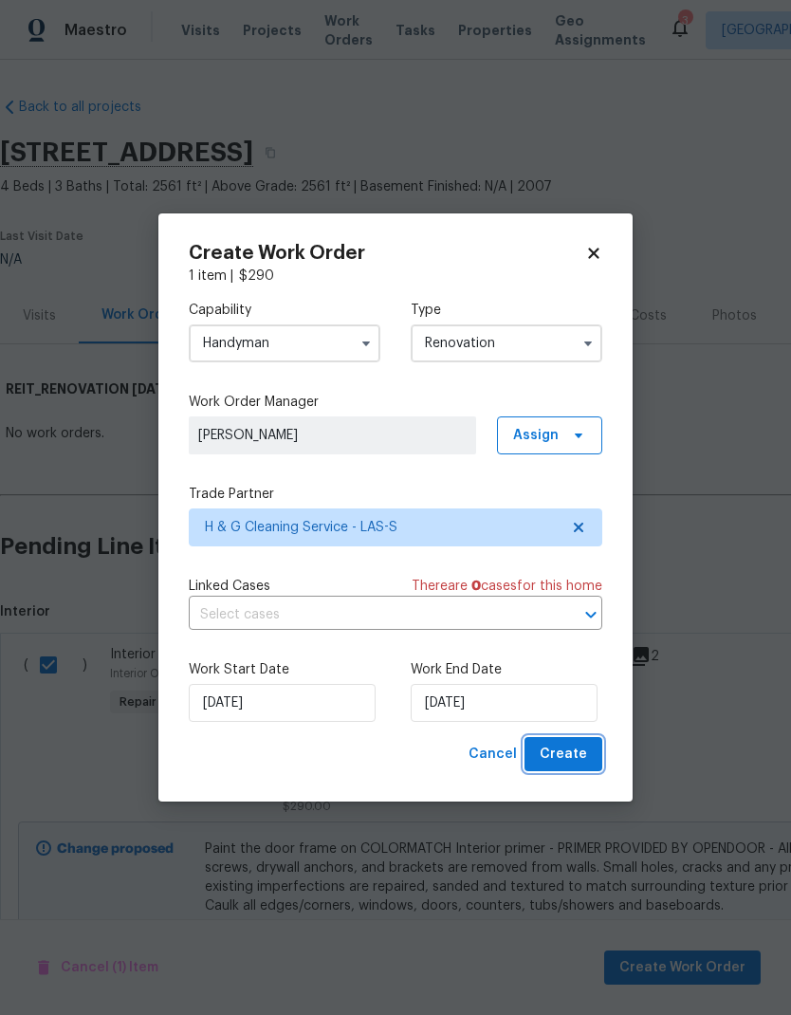
click at [585, 760] on span "Create" at bounding box center [563, 755] width 47 height 24
click at [543, 345] on input "Renovation" at bounding box center [507, 343] width 192 height 38
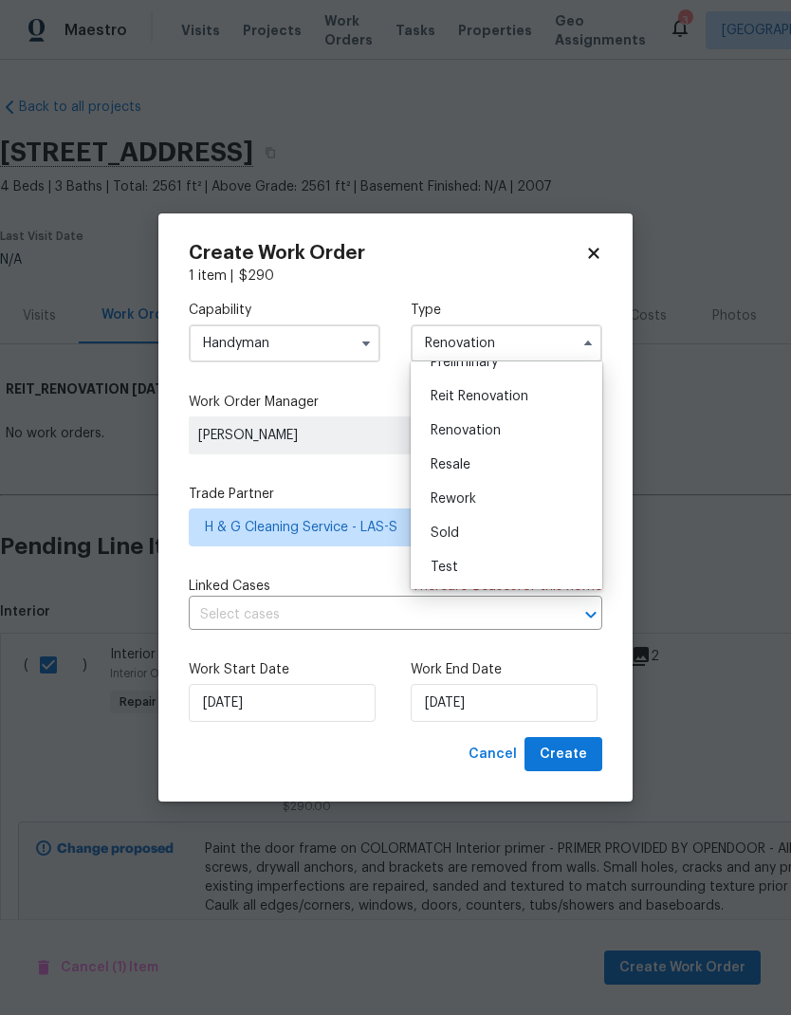
scroll to position [425, 0]
click at [540, 397] on div "Reit Renovation" at bounding box center [506, 402] width 182 height 34
type input "Reit Renovation"
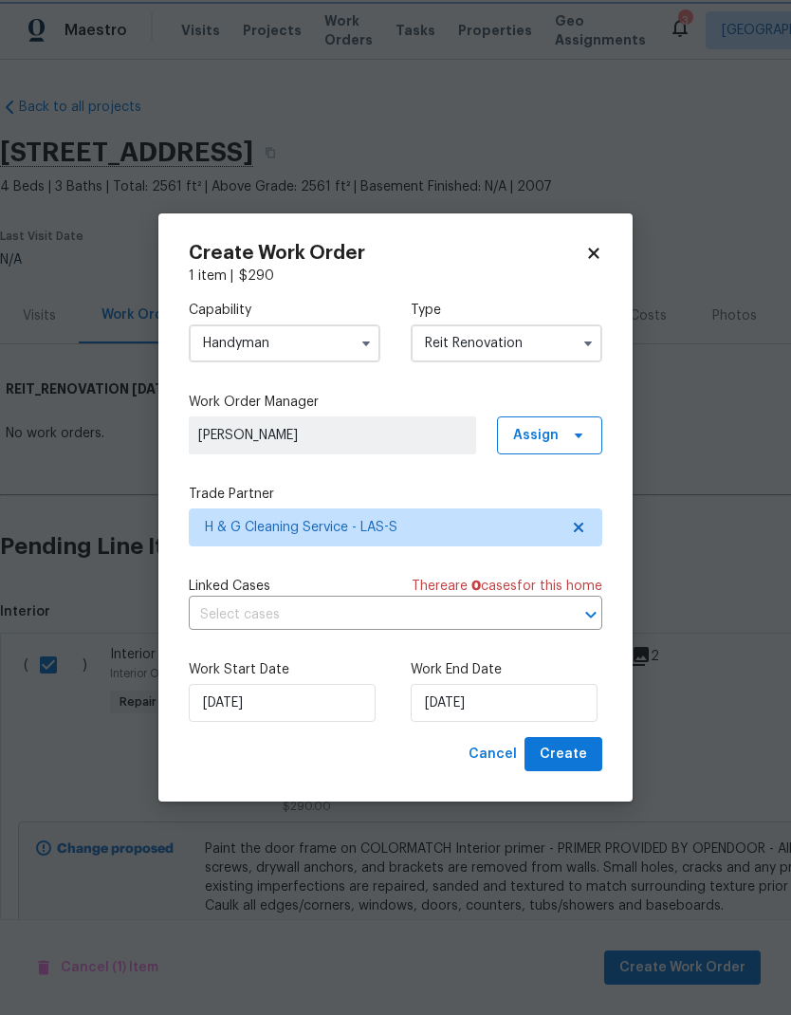
scroll to position [0, 0]
click at [588, 753] on button "Create" at bounding box center [563, 754] width 78 height 35
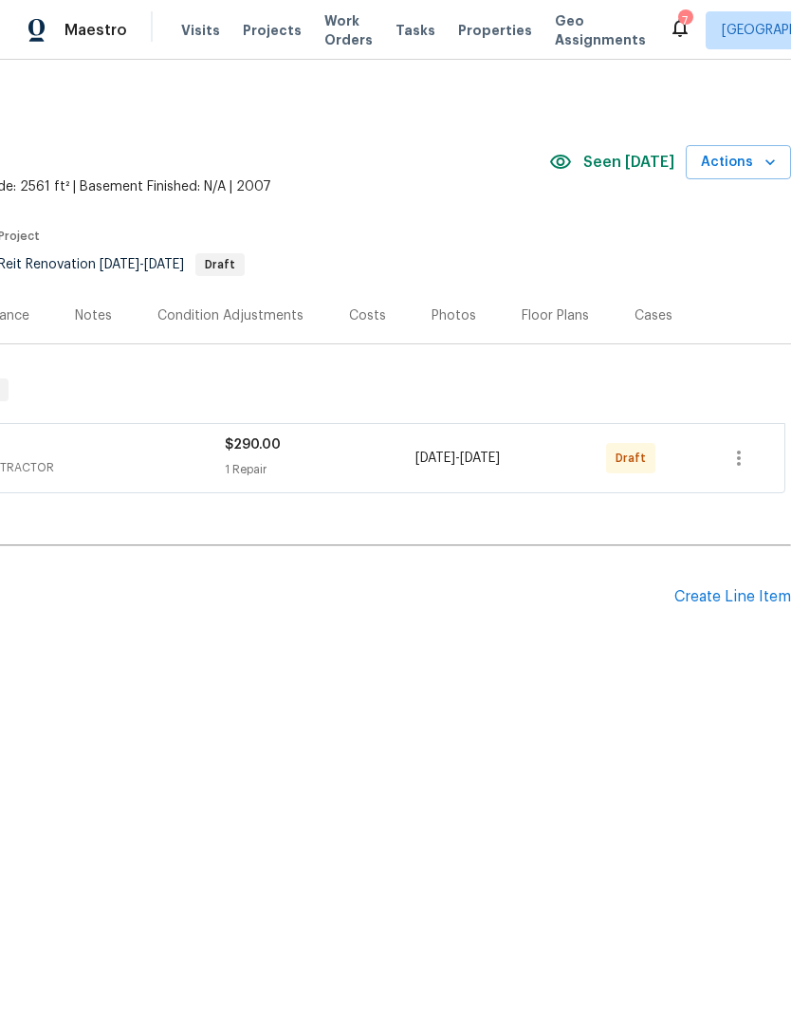
scroll to position [0, 281]
click at [751, 458] on button "button" at bounding box center [739, 458] width 46 height 46
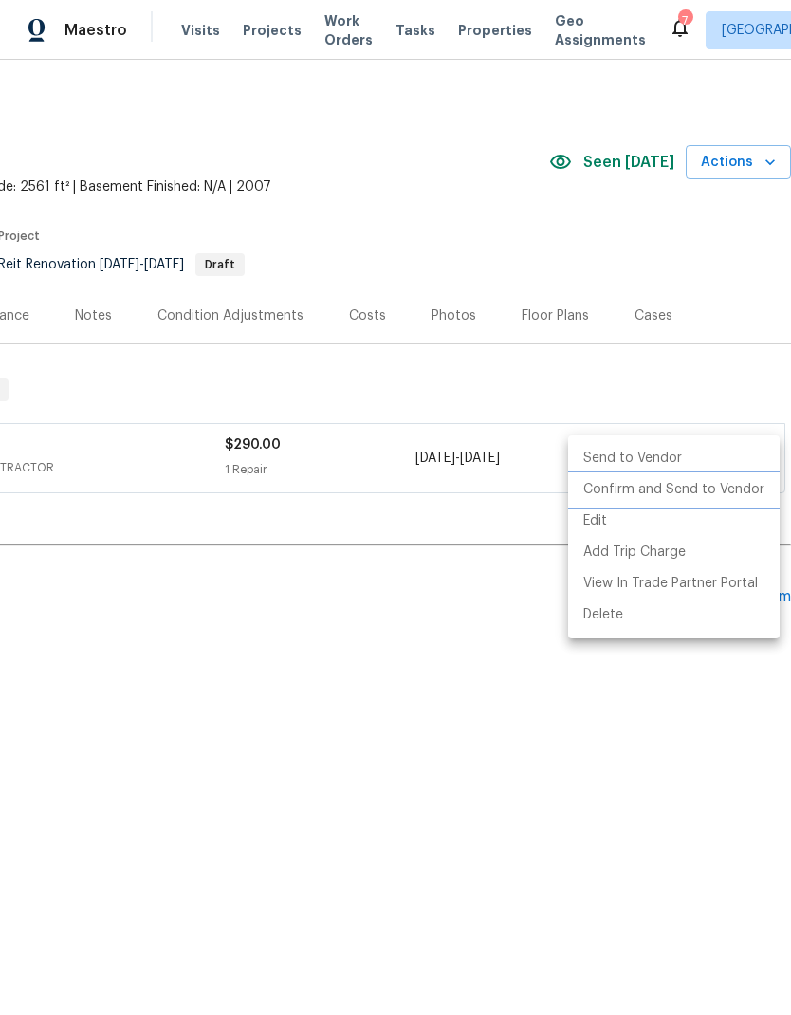
click at [726, 487] on li "Confirm and Send to Vendor" at bounding box center [673, 489] width 211 height 31
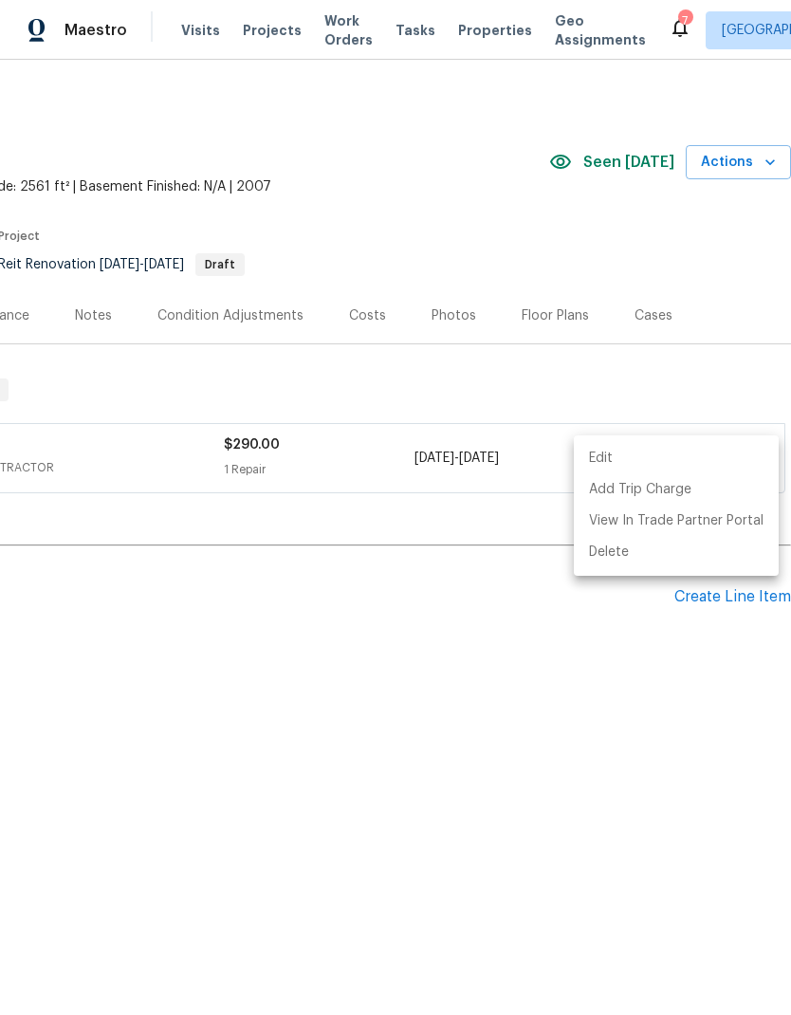
click at [489, 826] on div at bounding box center [395, 507] width 791 height 1015
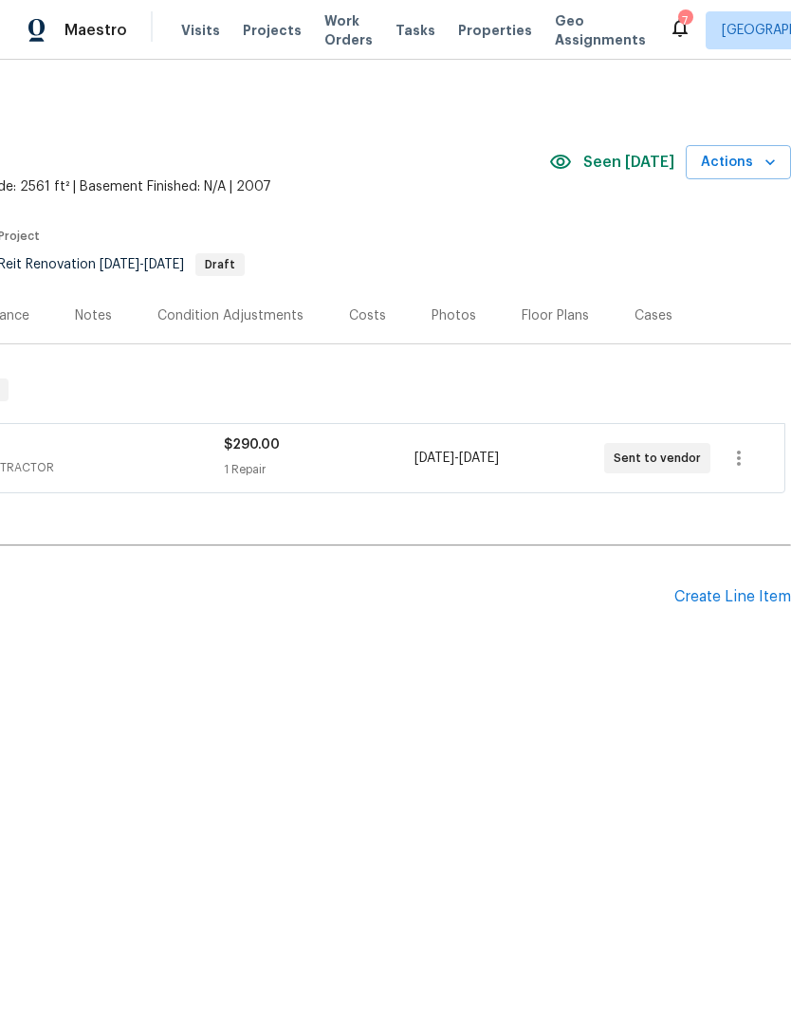
click at [324, 34] on span "Work Orders" at bounding box center [348, 30] width 48 height 38
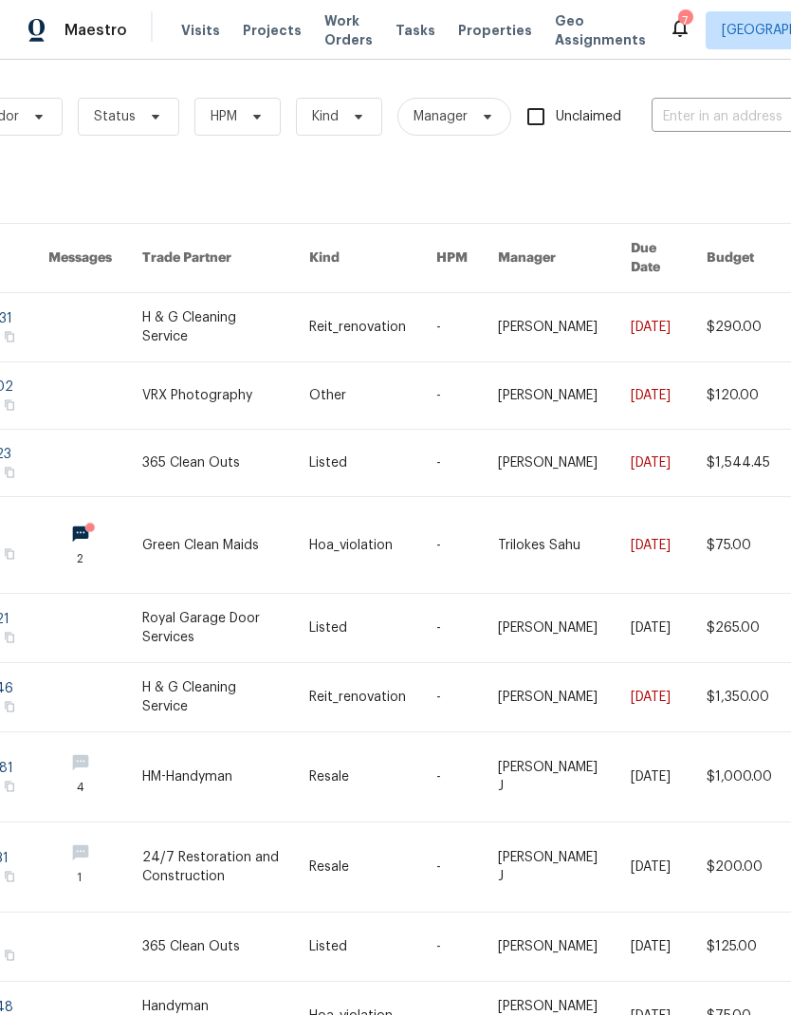
scroll to position [0, 222]
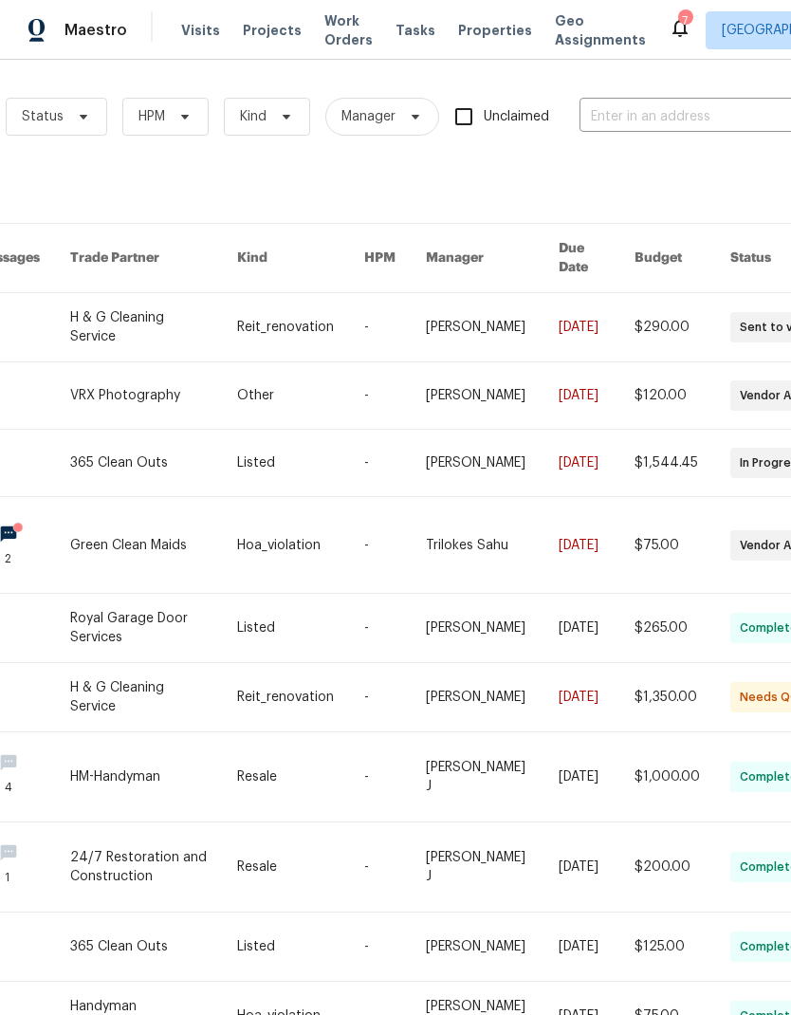
click at [683, 115] on input "text" at bounding box center [674, 116] width 190 height 29
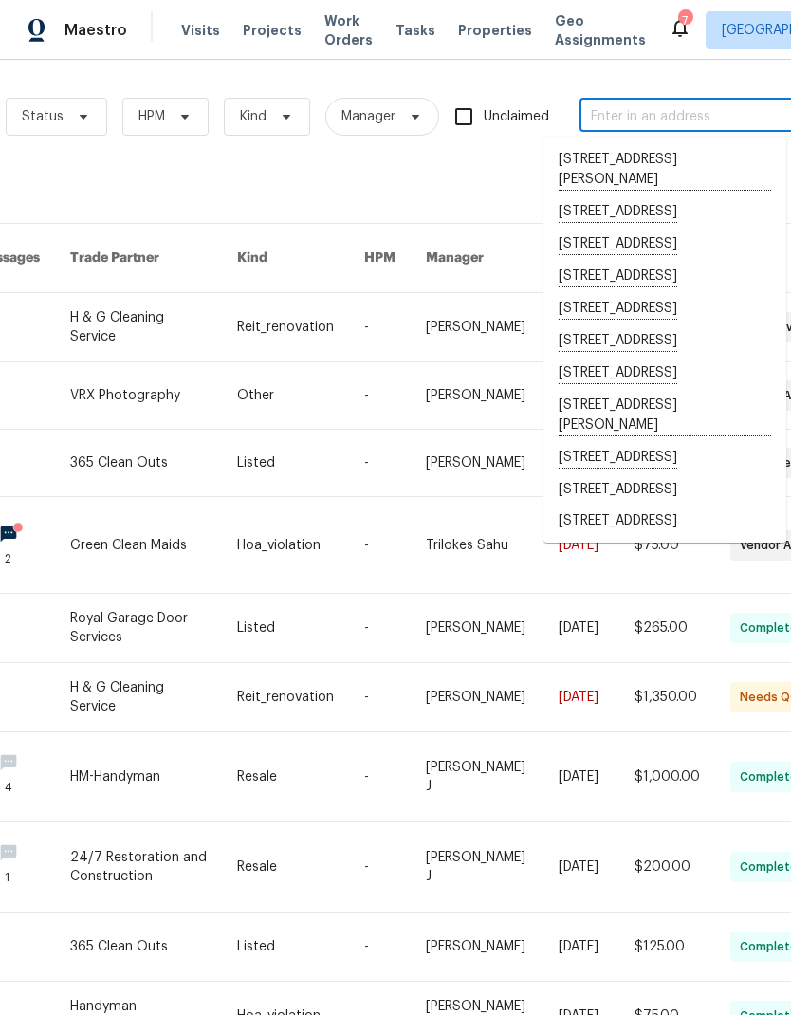
click at [644, 119] on input "text" at bounding box center [674, 116] width 190 height 29
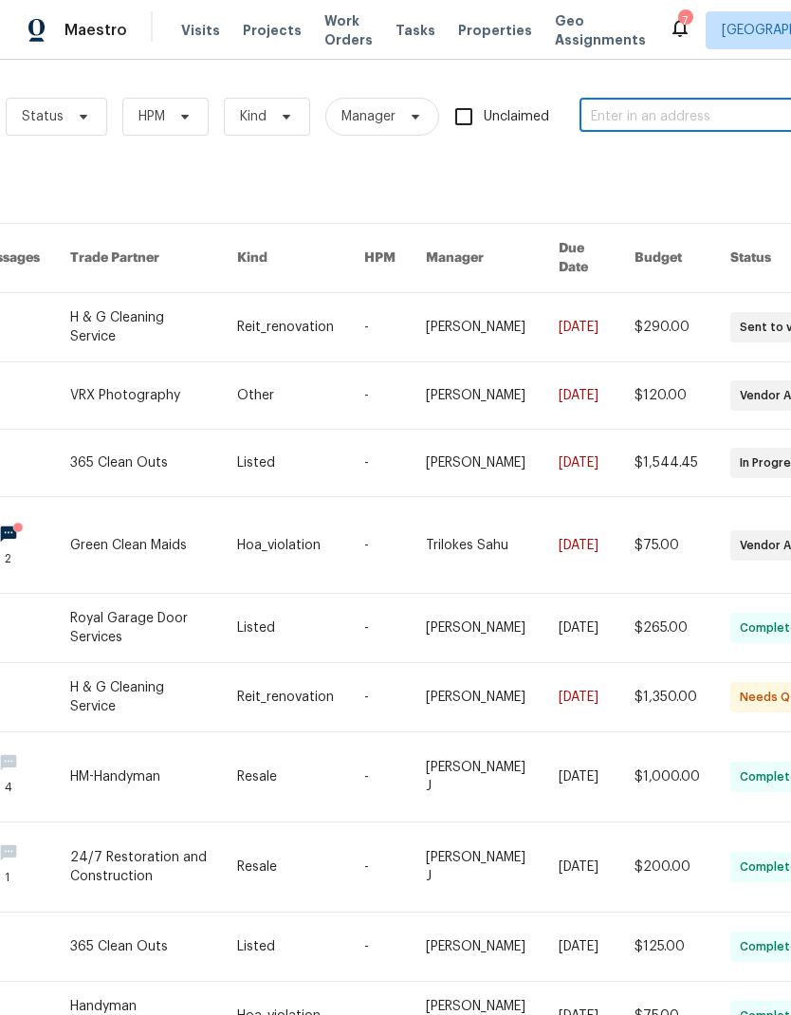
paste input "5512 Pride Mountain St, North Las Vegas, NV 89031"
type input "5512 Pride Mountain St, North Las Vegas, NV 89031"
click at [181, 23] on span "Visits" at bounding box center [200, 30] width 39 height 19
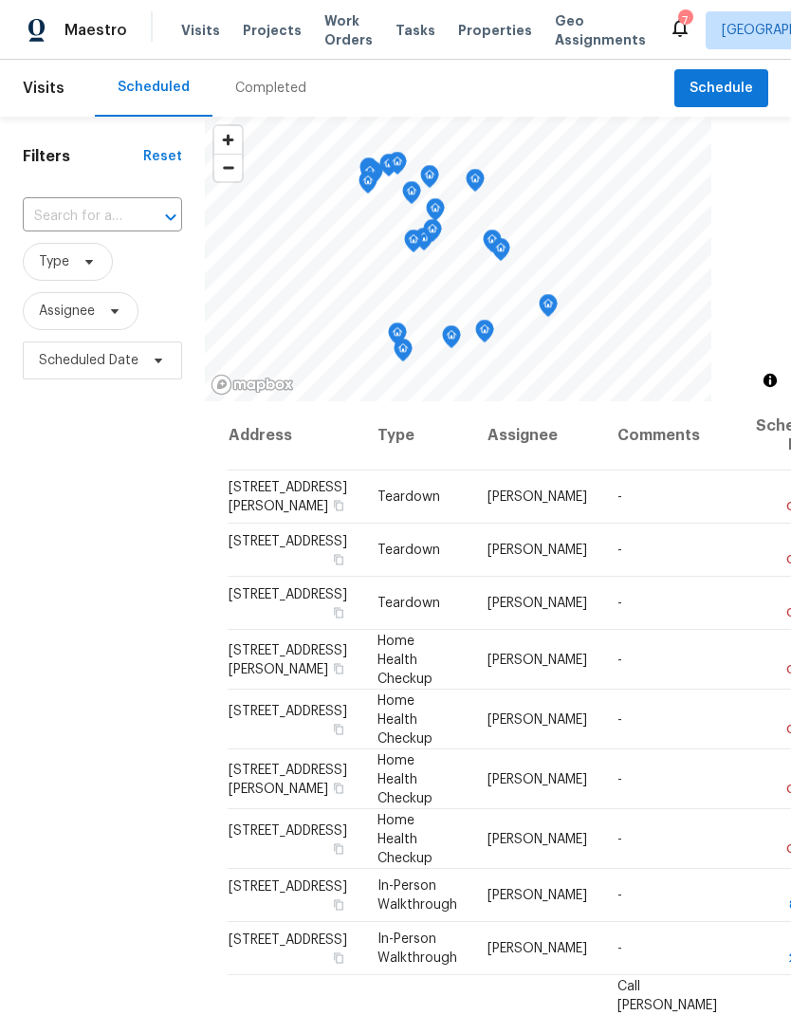
click at [107, 211] on input "text" at bounding box center [76, 216] width 106 height 29
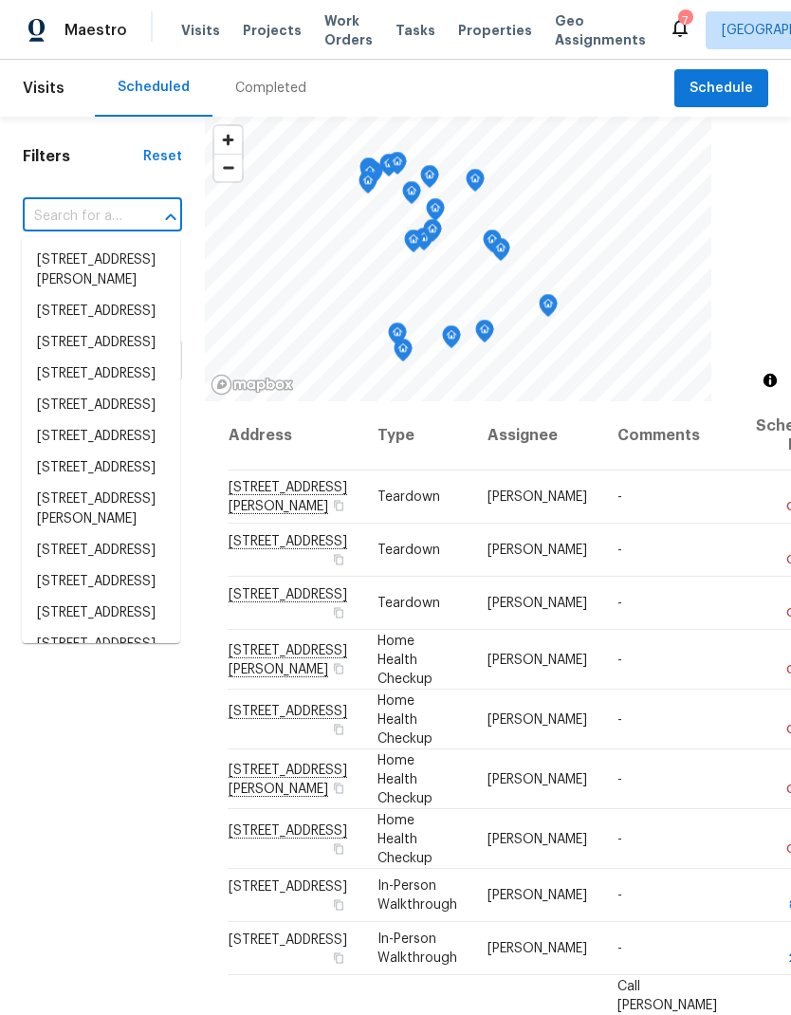
click at [60, 212] on input "text" at bounding box center [76, 216] width 106 height 29
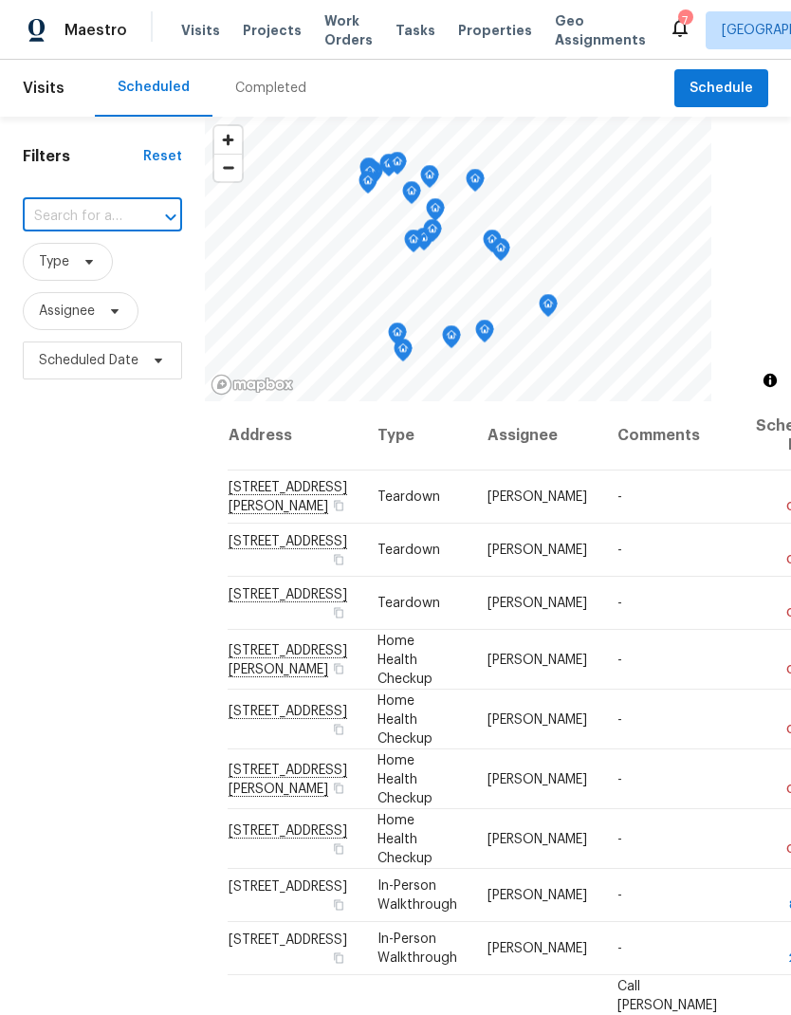
paste input "5512 Pride Mountain St, North Las Vegas, NV 89031"
type input "5512 Pride Mountain St, North Las Vegas, NV 89031"
click at [68, 266] on li "5512 Pride Mountain St, North Las Vegas, NV 89031" at bounding box center [101, 261] width 158 height 32
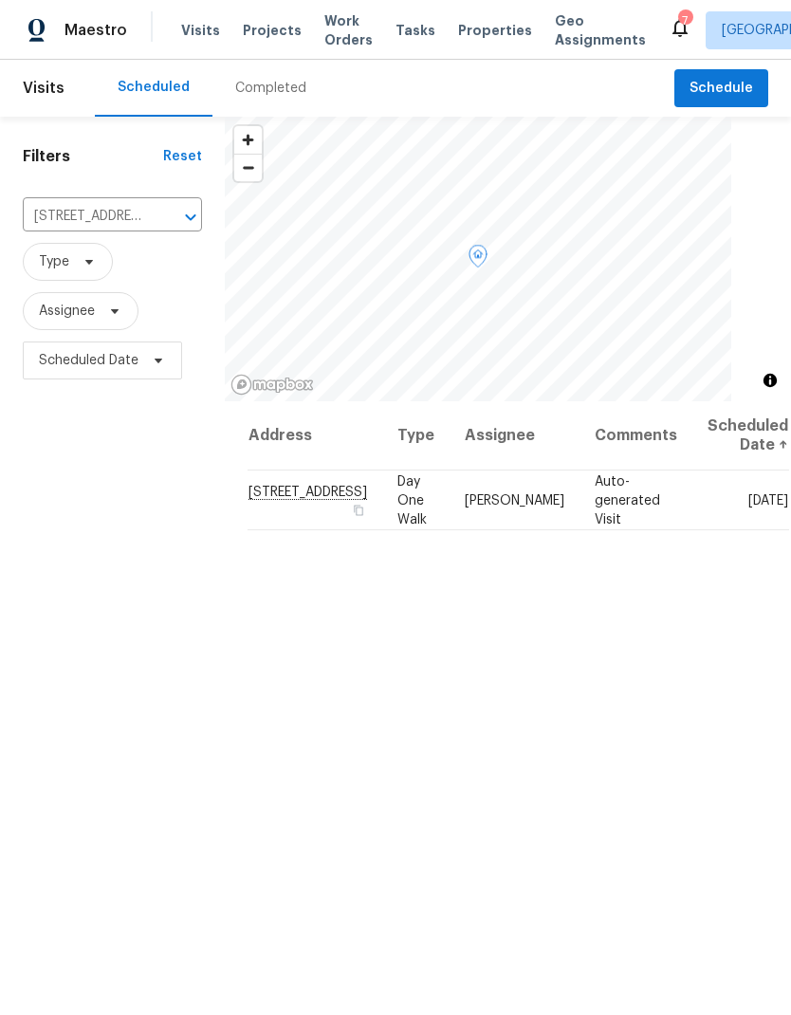
click at [0, 0] on icon at bounding box center [0, 0] width 0 height 0
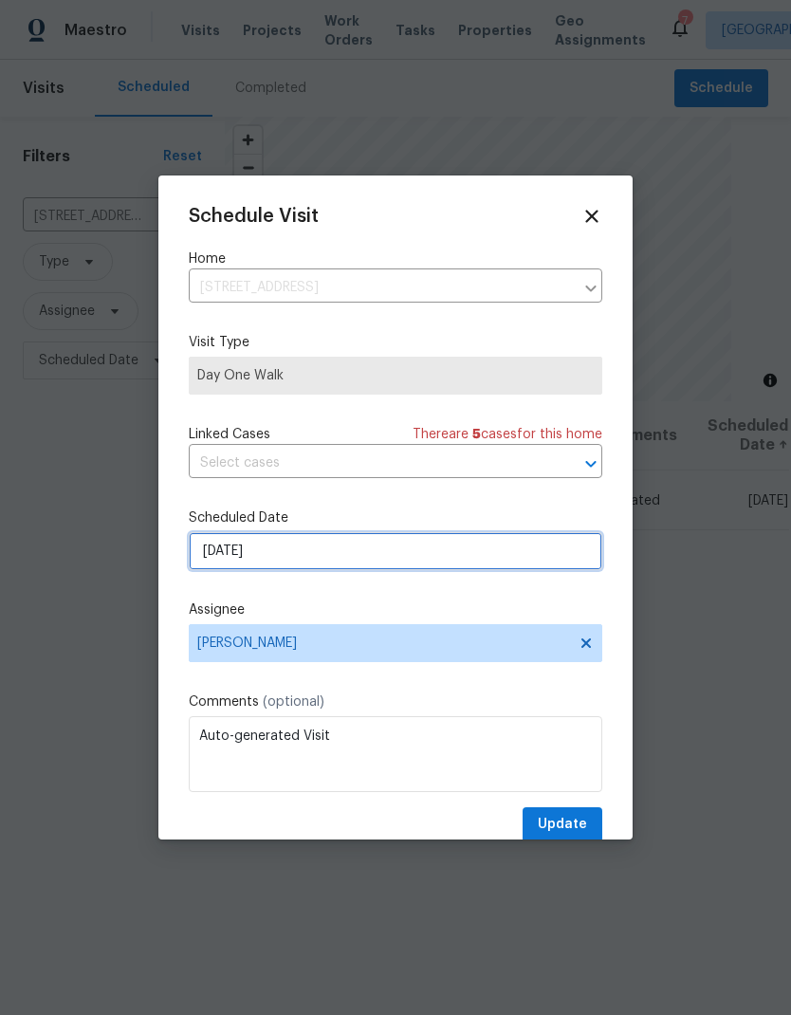
click at [221, 570] on input "8/18/2025" at bounding box center [396, 551] width 414 height 38
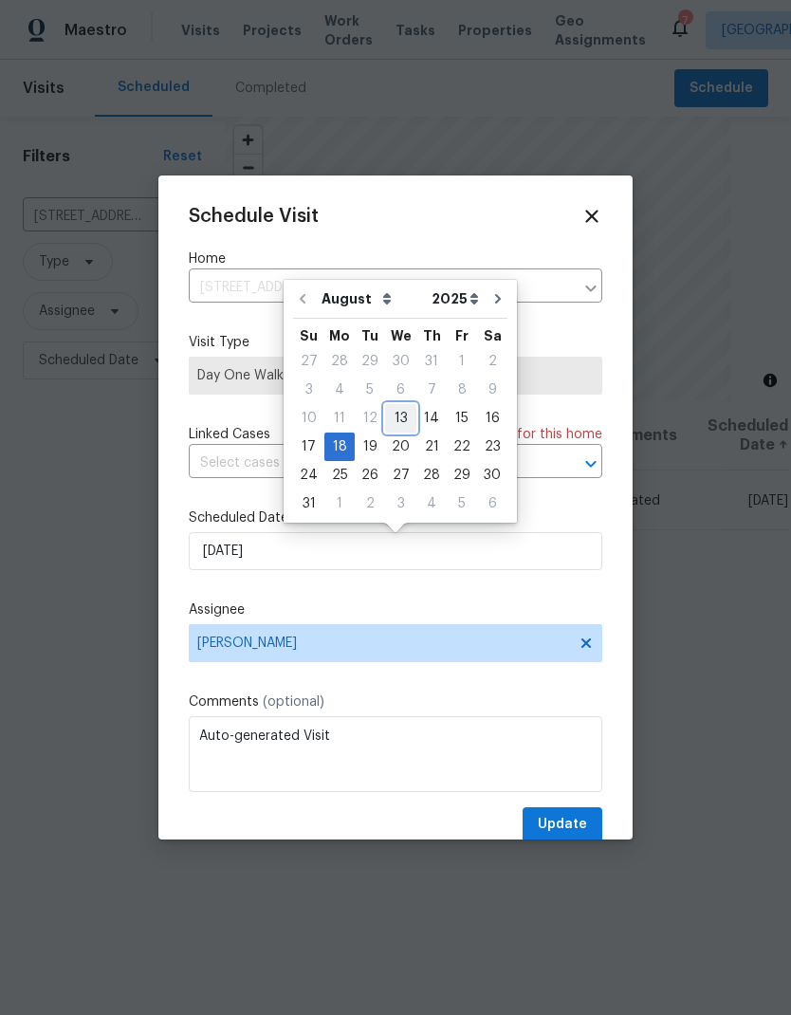
click at [389, 418] on div "13" at bounding box center [400, 418] width 31 height 27
type input "[DATE]"
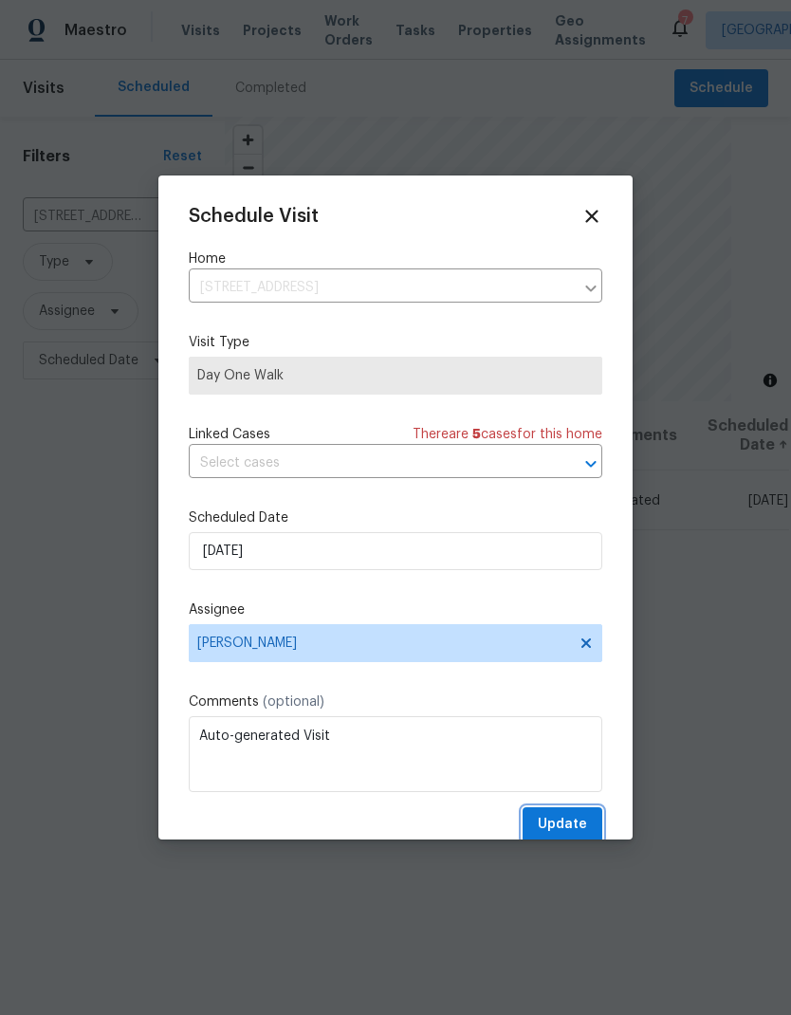
click at [578, 832] on span "Update" at bounding box center [562, 825] width 49 height 24
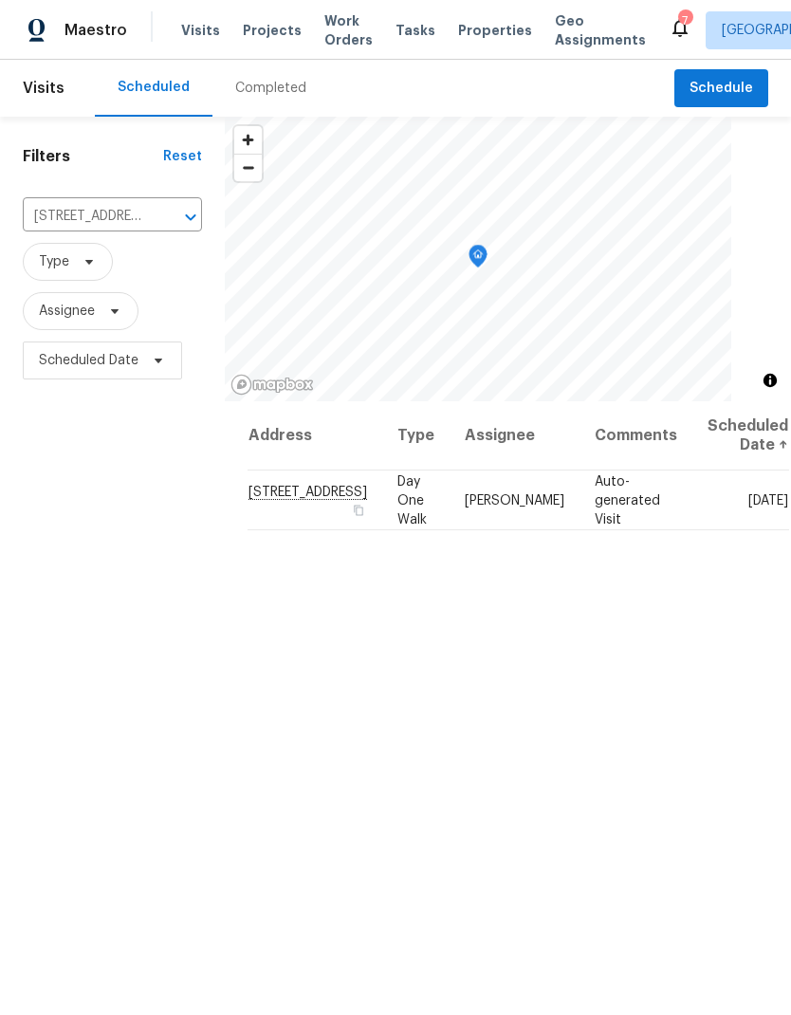
click at [332, 40] on span "Work Orders" at bounding box center [348, 30] width 48 height 38
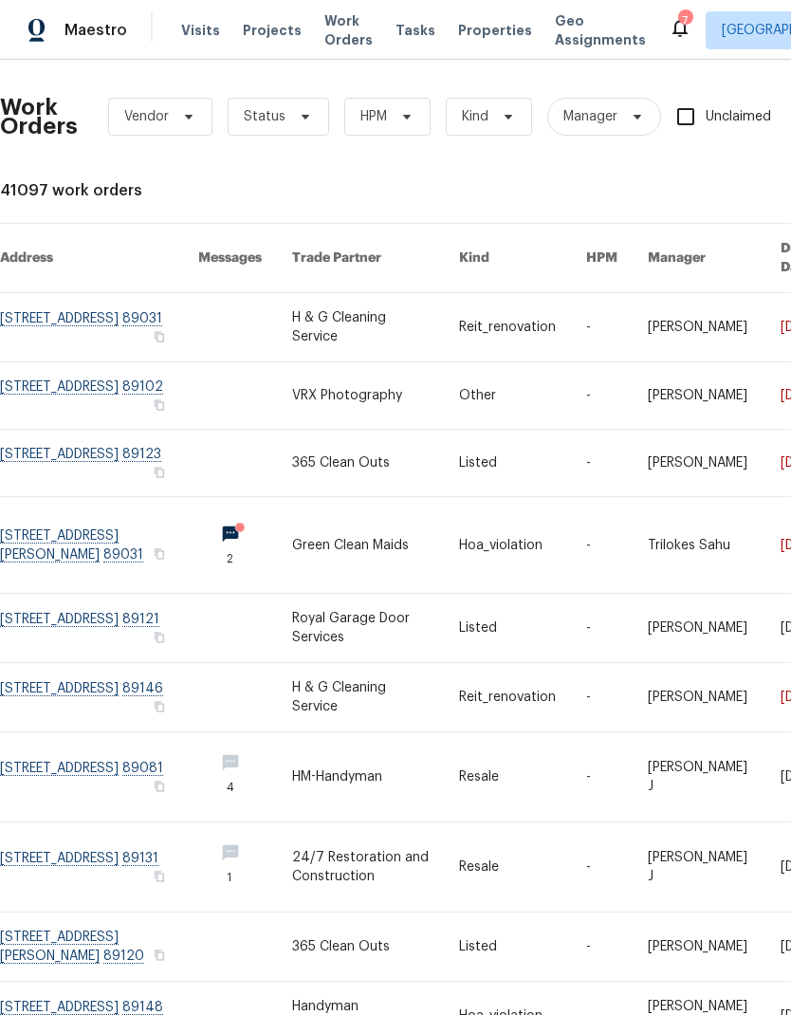
click at [222, 316] on link at bounding box center [245, 327] width 94 height 68
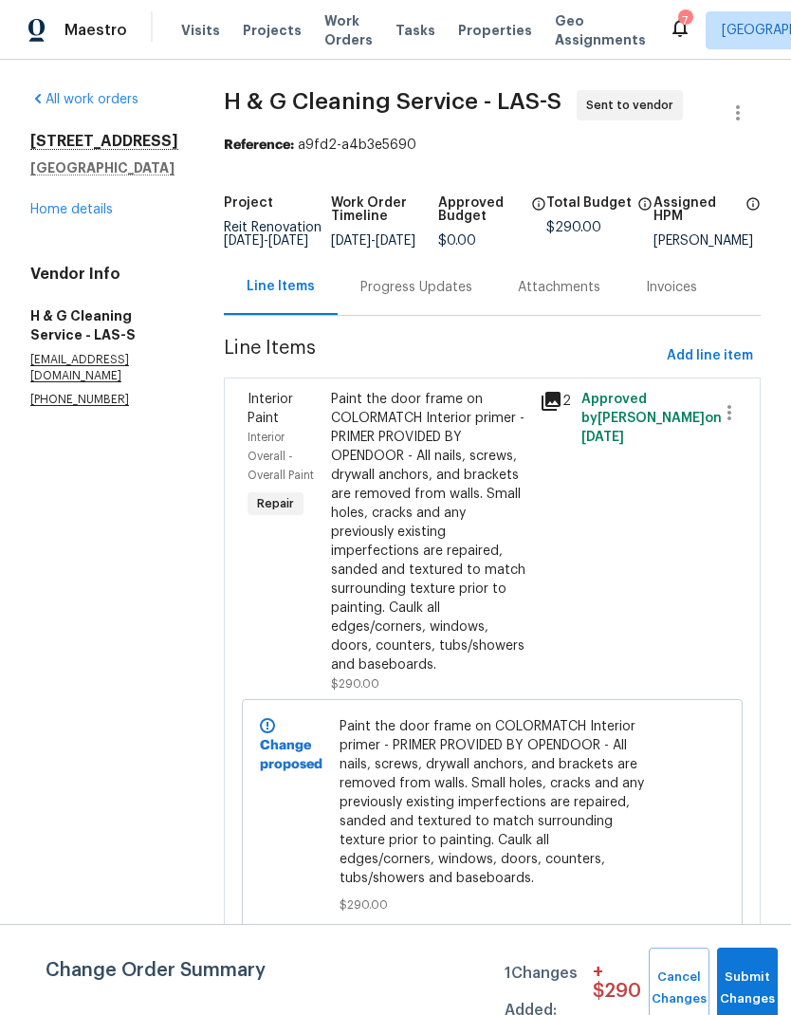
scroll to position [4, 0]
click at [749, 981] on button "Submit Changes" at bounding box center [747, 988] width 61 height 82
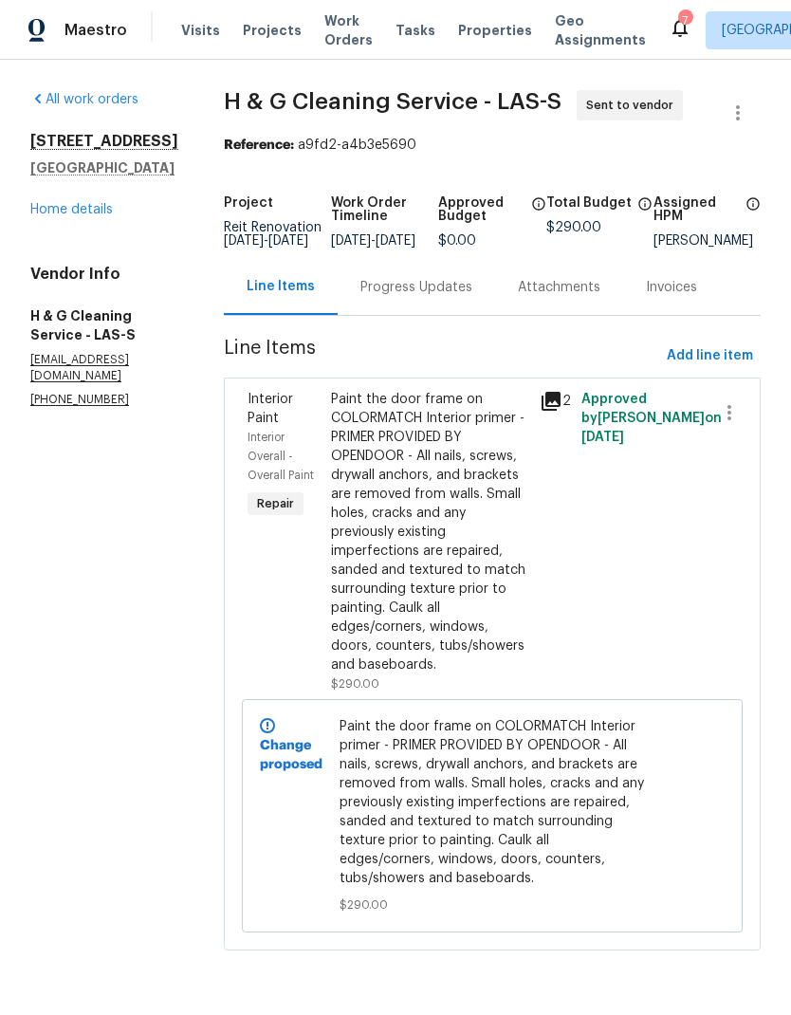
scroll to position [0, 0]
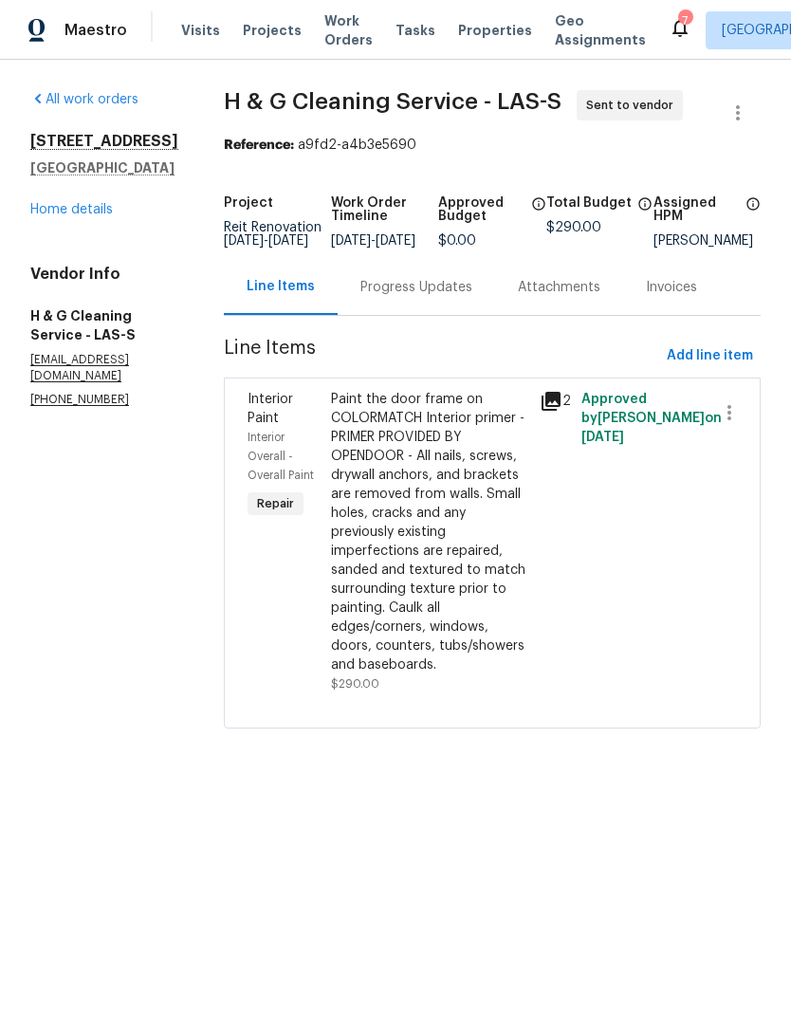
click at [45, 215] on link "Home details" at bounding box center [71, 209] width 83 height 13
